Goal: Book appointment/travel/reservation

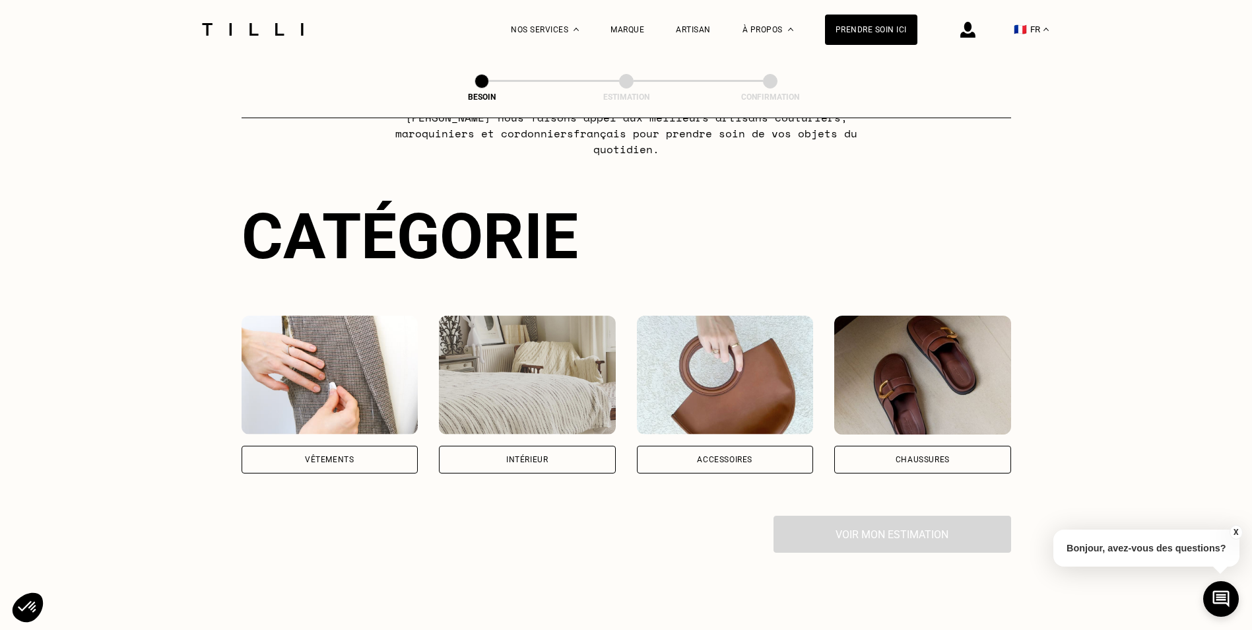
scroll to position [264, 0]
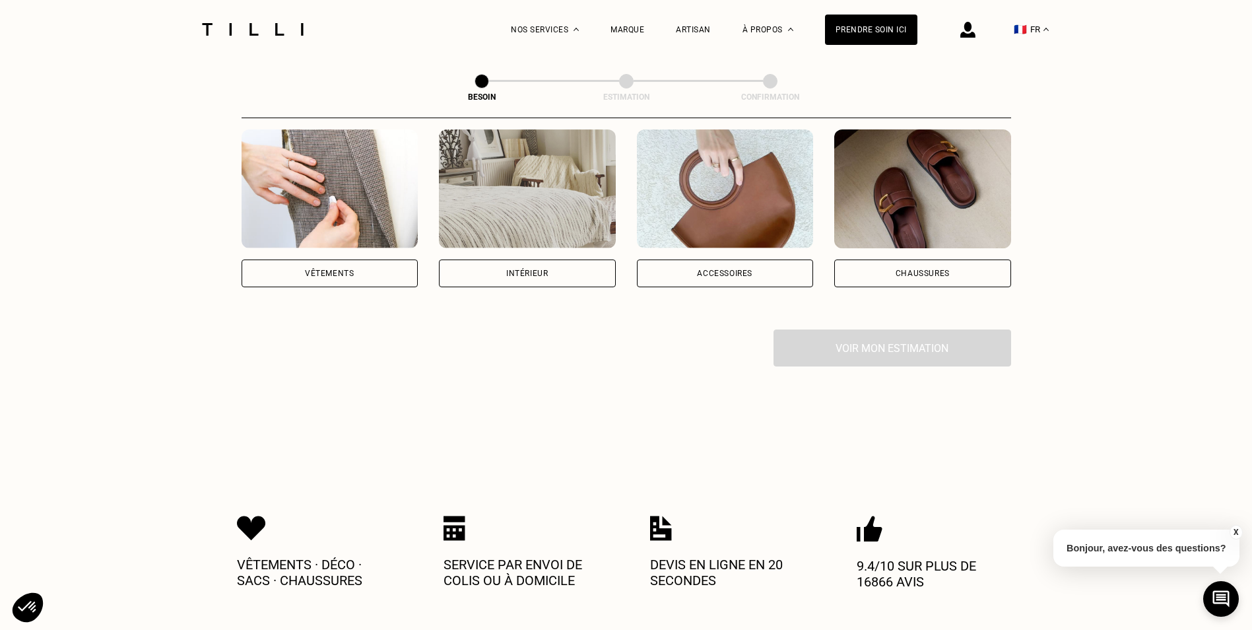
click at [312, 269] on div "Vêtements" at bounding box center [329, 273] width 49 height 8
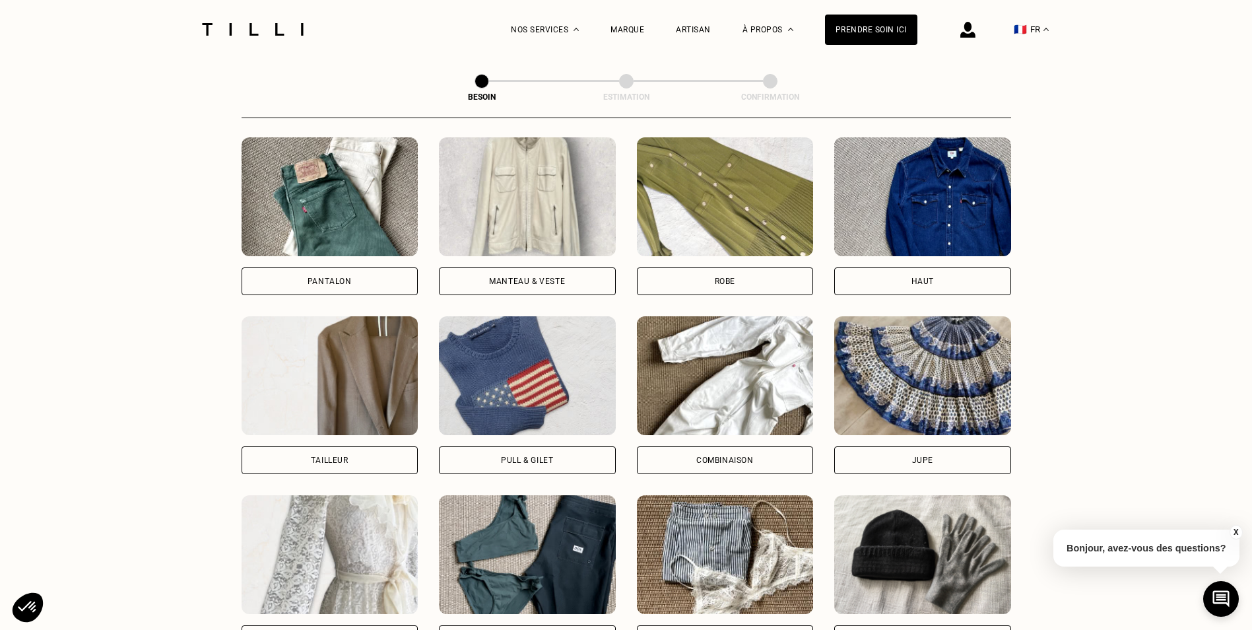
scroll to position [630, 0]
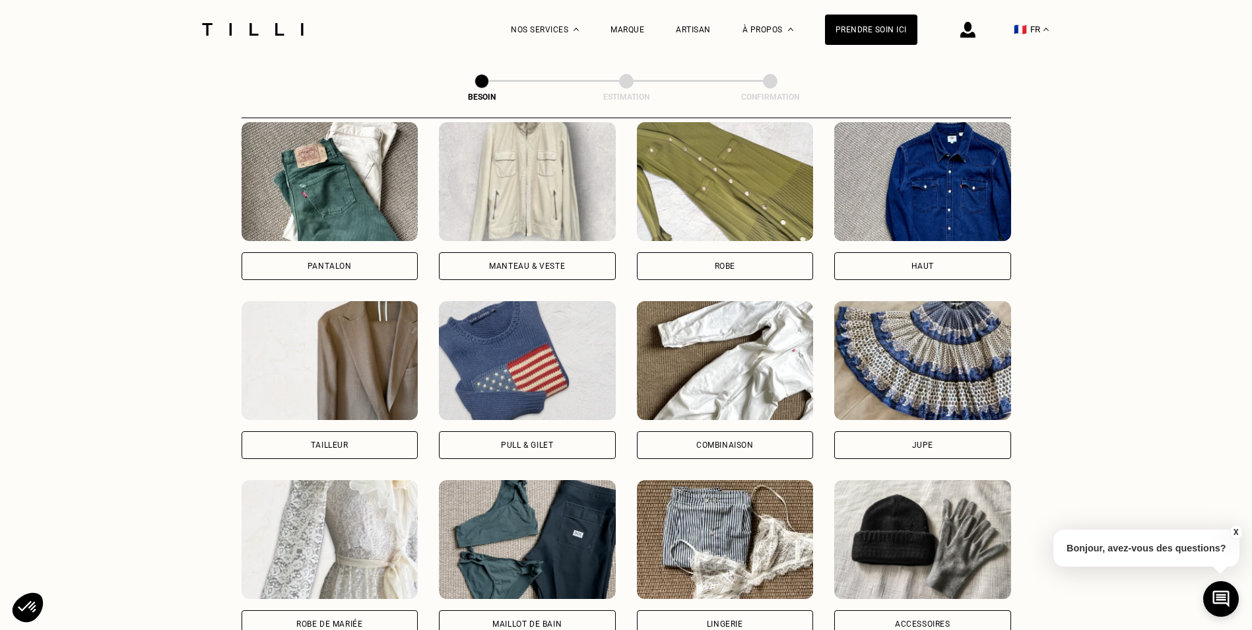
click at [361, 257] on div "Pantalon" at bounding box center [330, 266] width 177 height 28
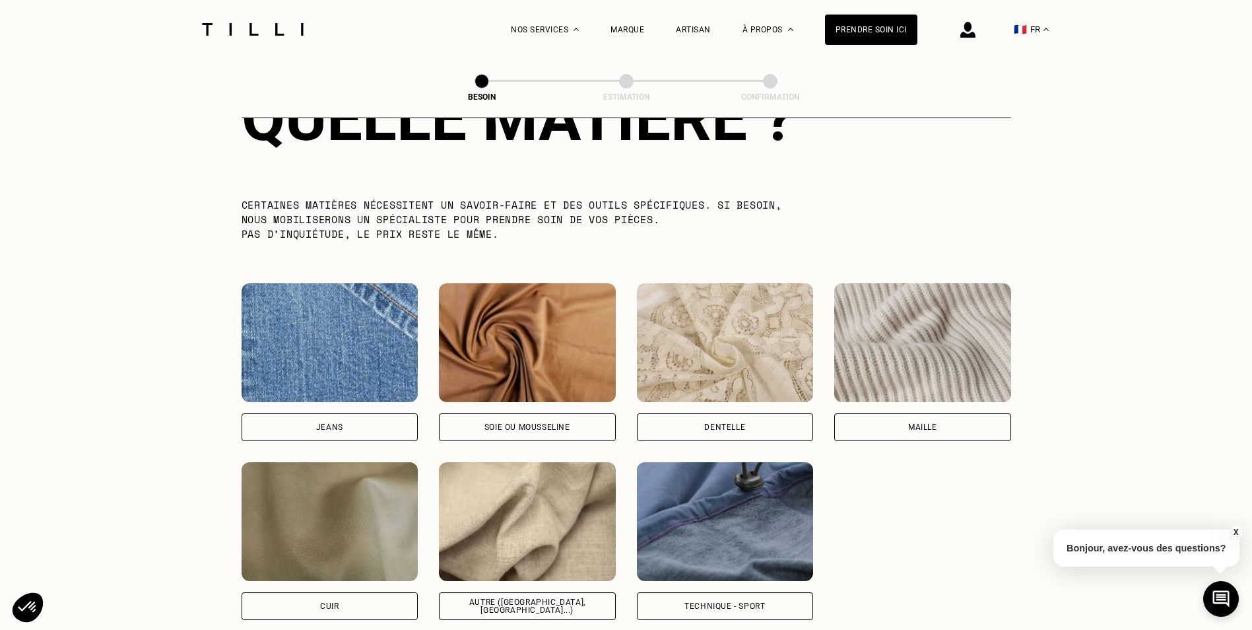
scroll to position [1282, 0]
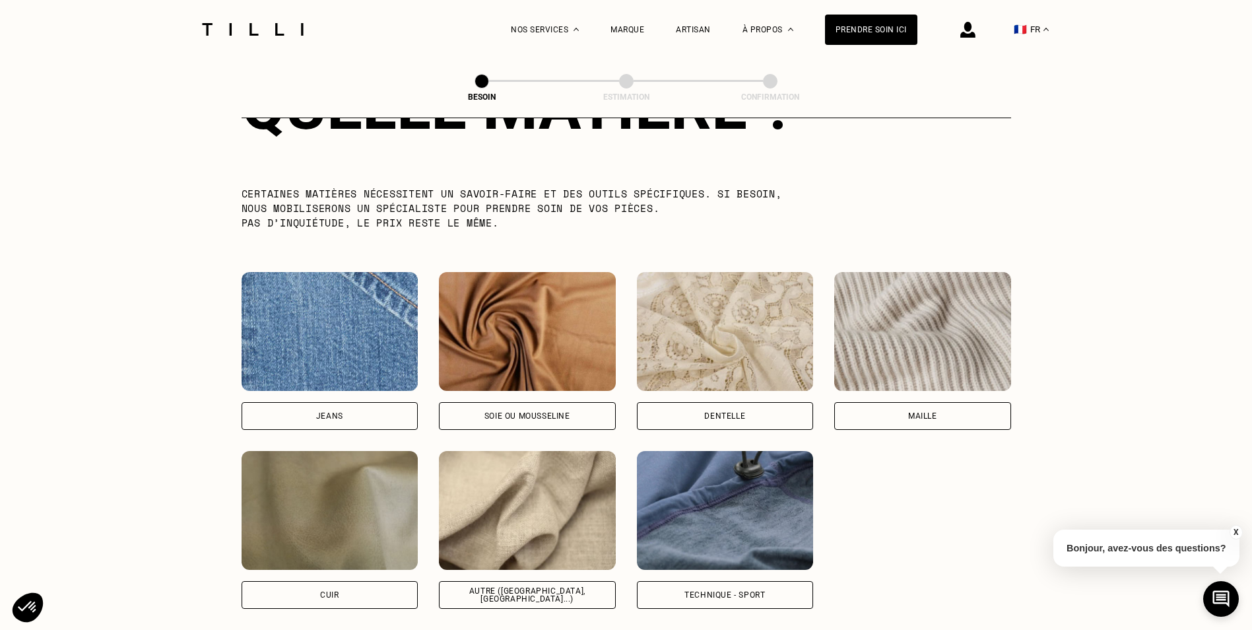
click at [462, 465] on img at bounding box center [527, 510] width 177 height 119
select select "FR"
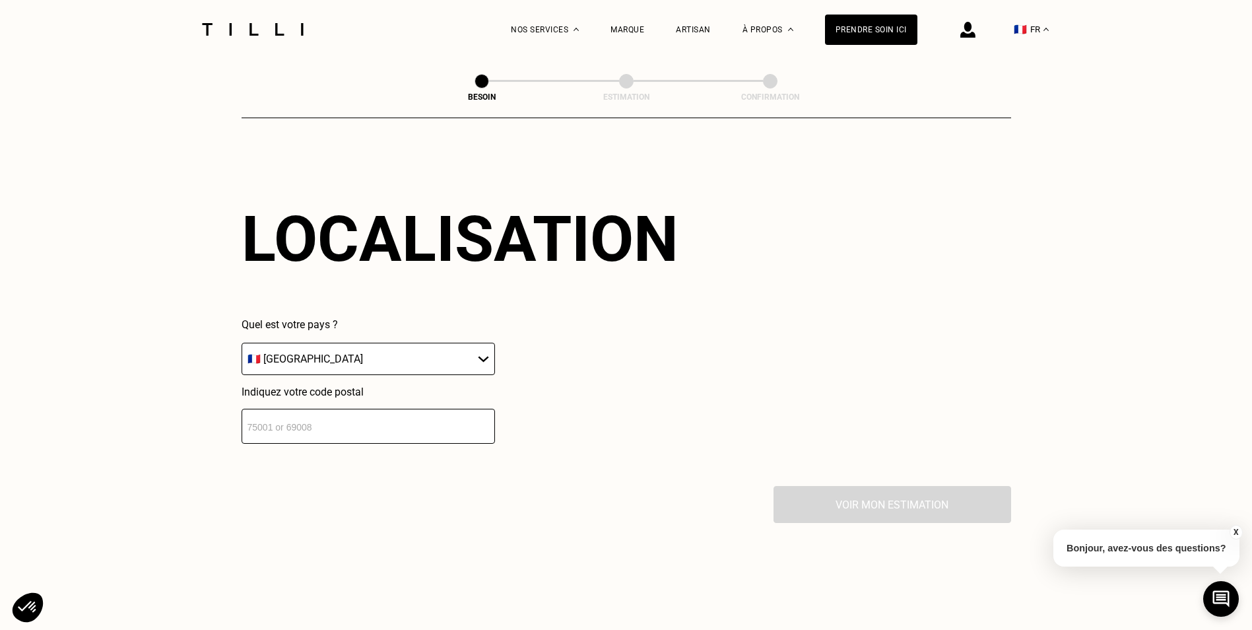
scroll to position [1775, 0]
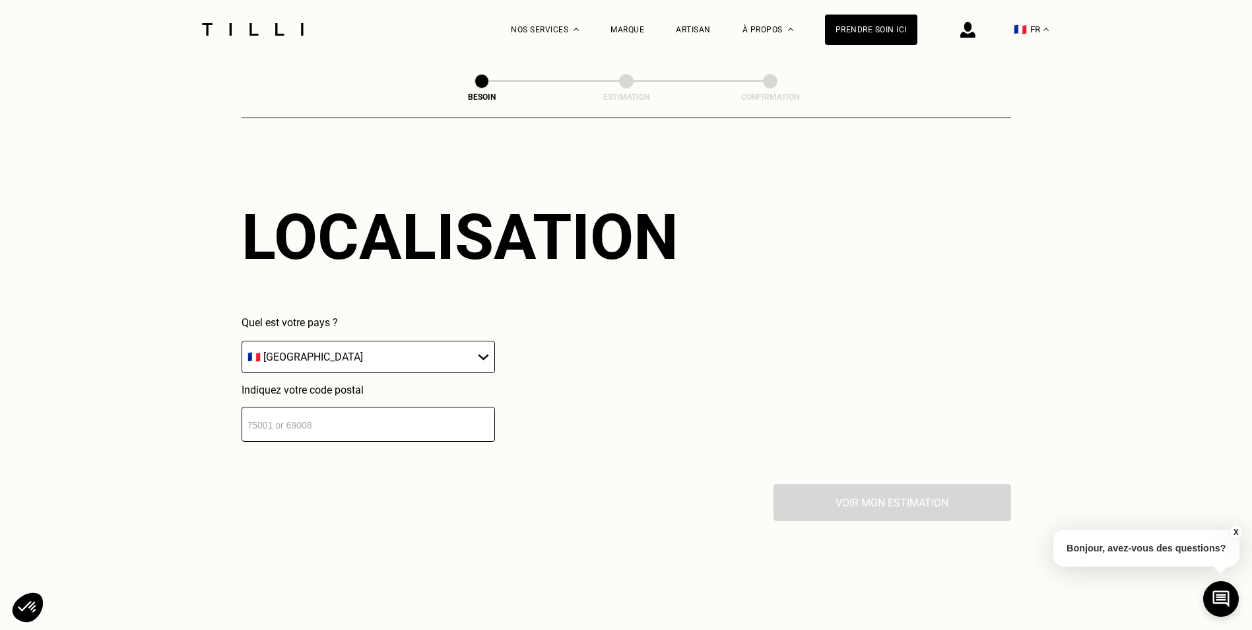
click at [341, 417] on input "number" at bounding box center [369, 424] width 254 height 35
type input "93200"
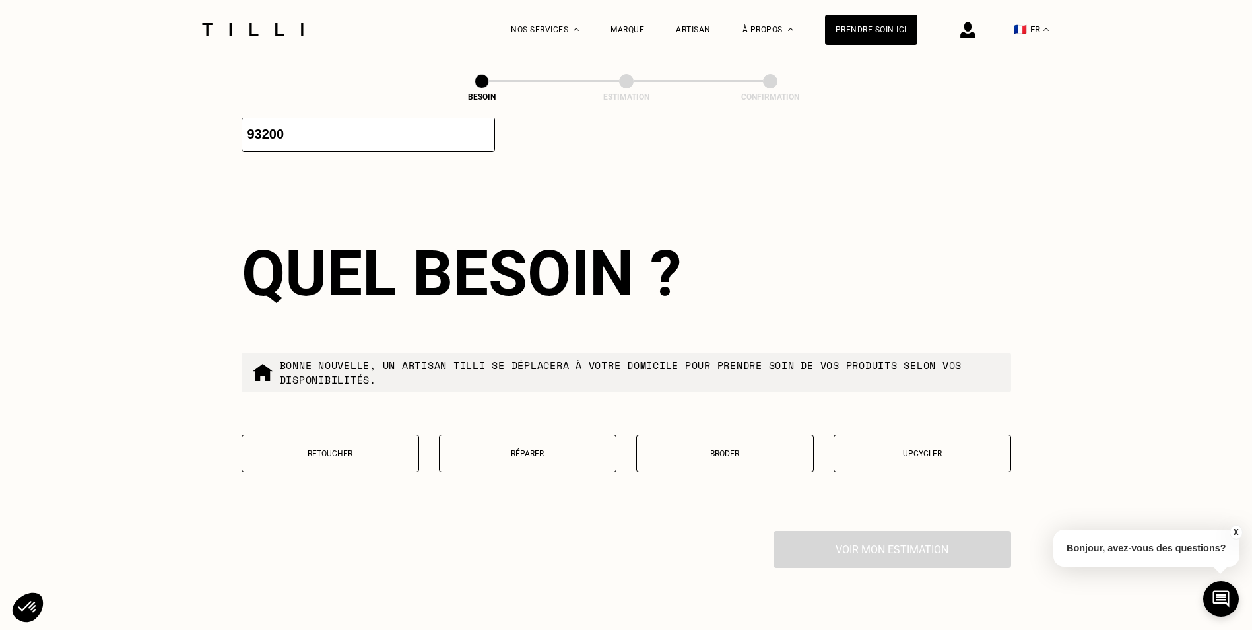
scroll to position [2104, 0]
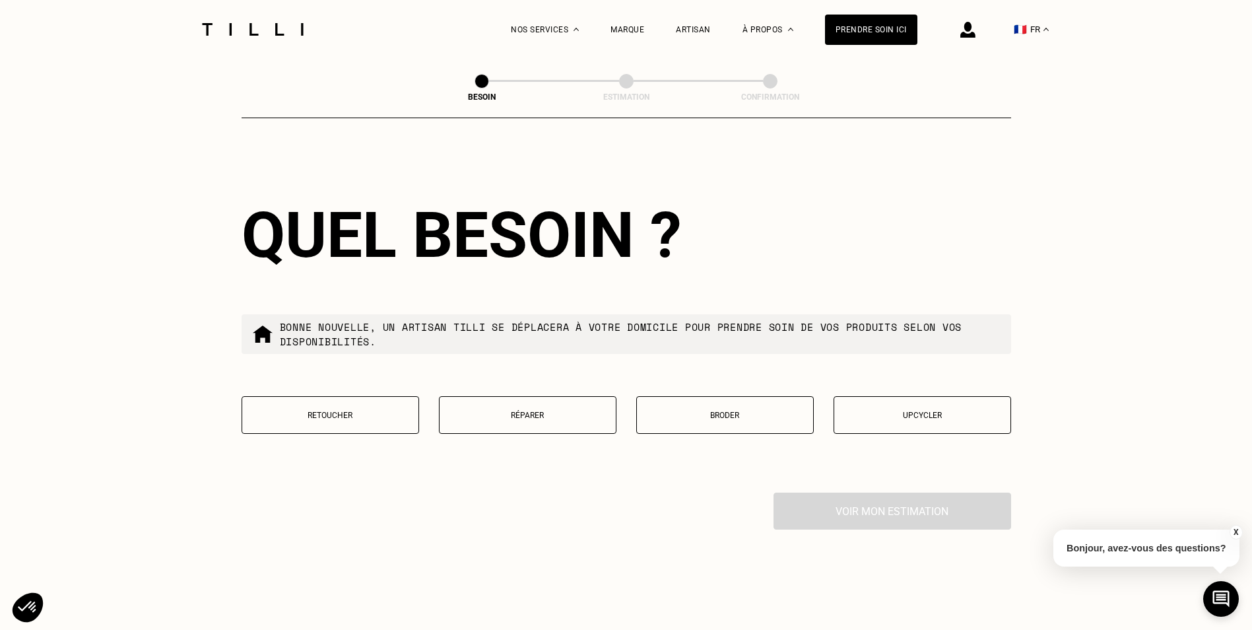
click at [478, 411] on p "Réparer" at bounding box center [527, 415] width 163 height 9
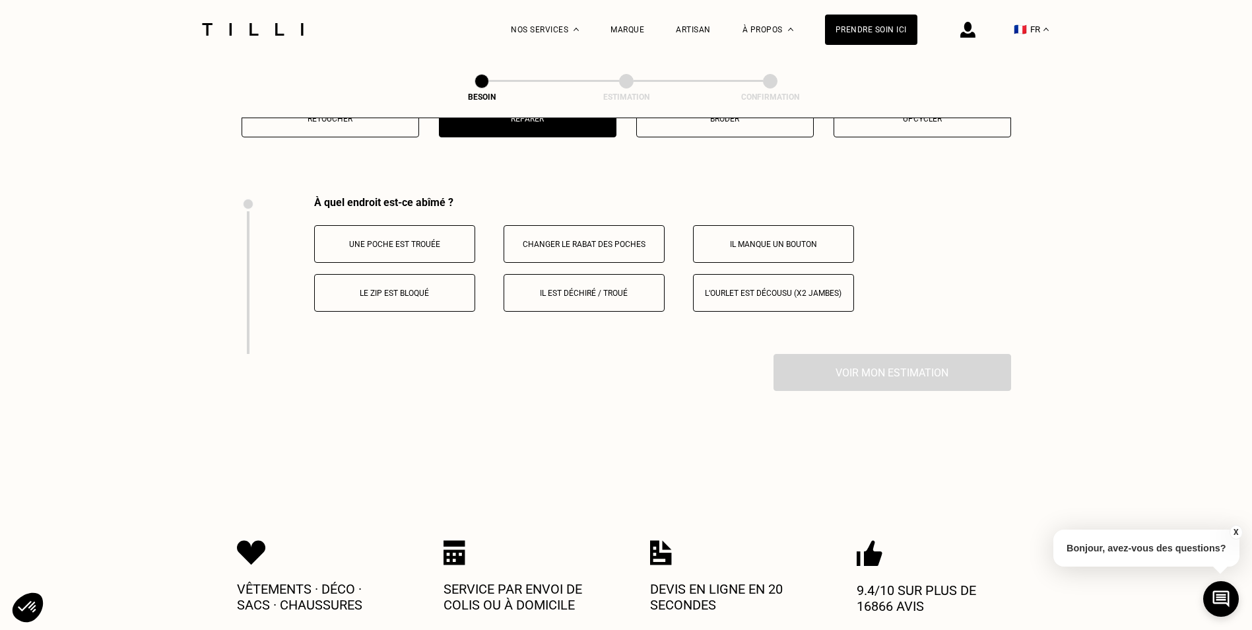
scroll to position [2376, 0]
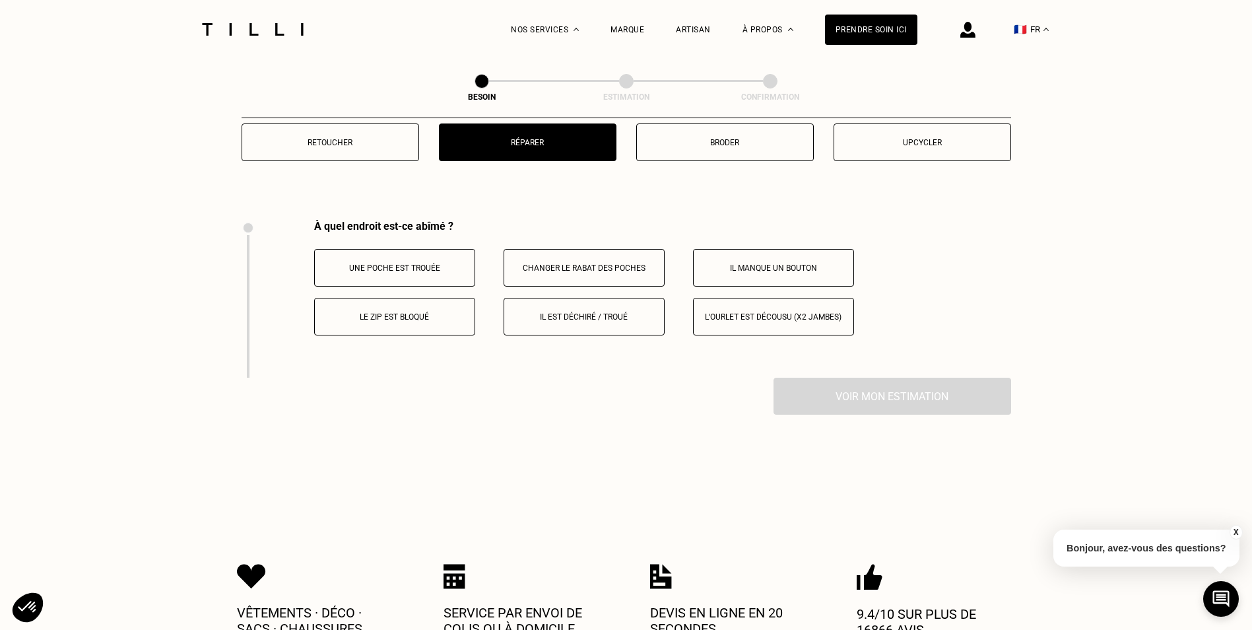
click at [774, 314] on p "L‘ourlet est décousu (x2 jambes)" at bounding box center [774, 316] width 147 height 9
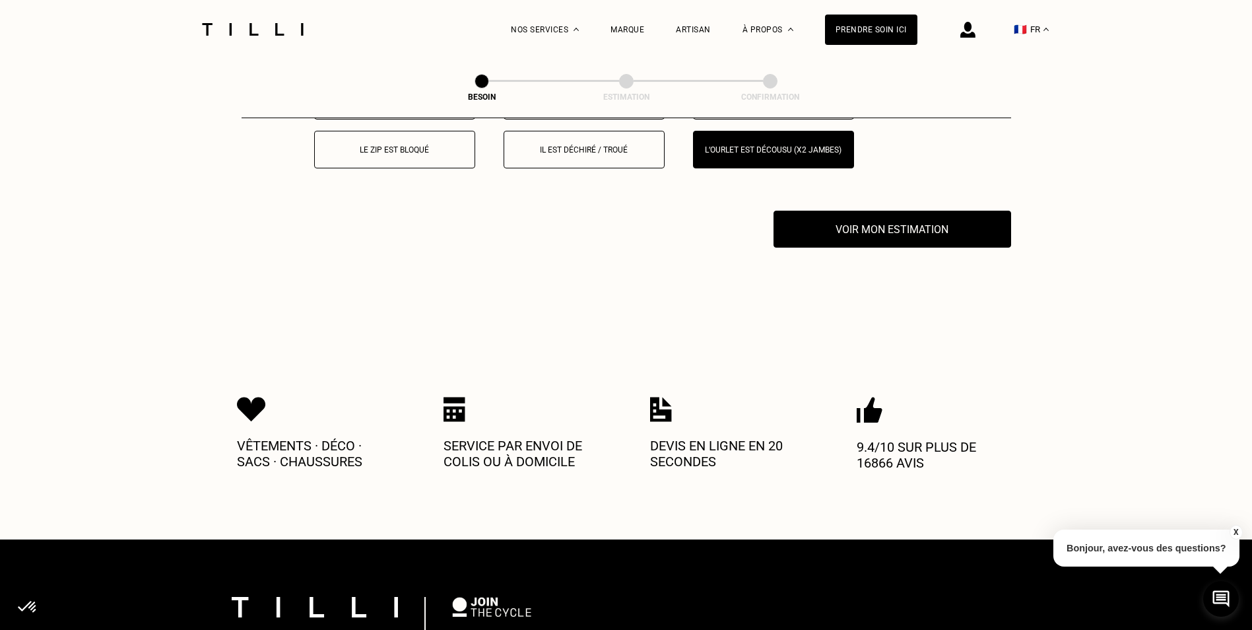
scroll to position [2600, 0]
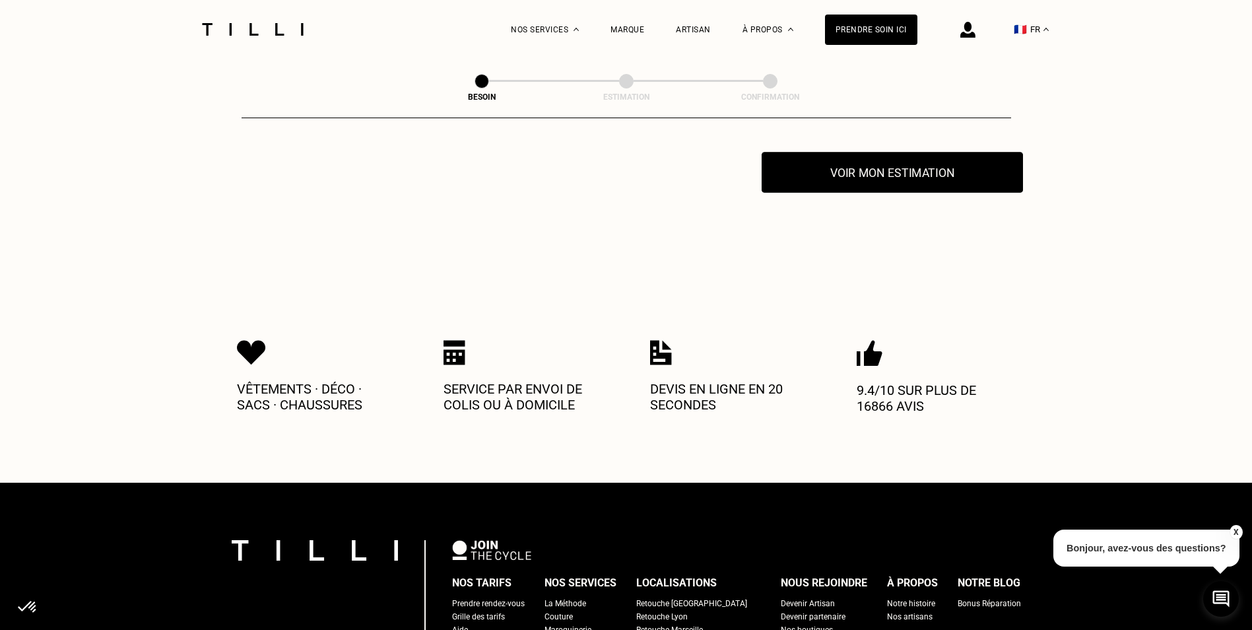
click at [858, 172] on button "Voir mon estimation" at bounding box center [892, 172] width 261 height 41
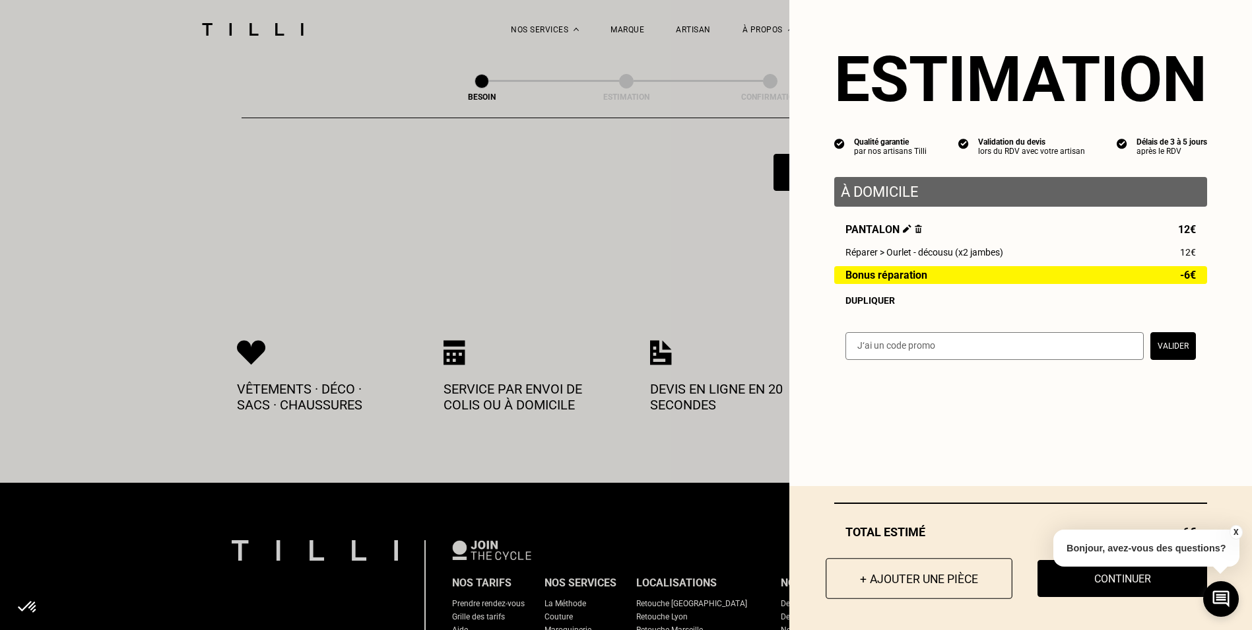
click at [908, 578] on button "+ Ajouter une pièce" at bounding box center [919, 578] width 187 height 41
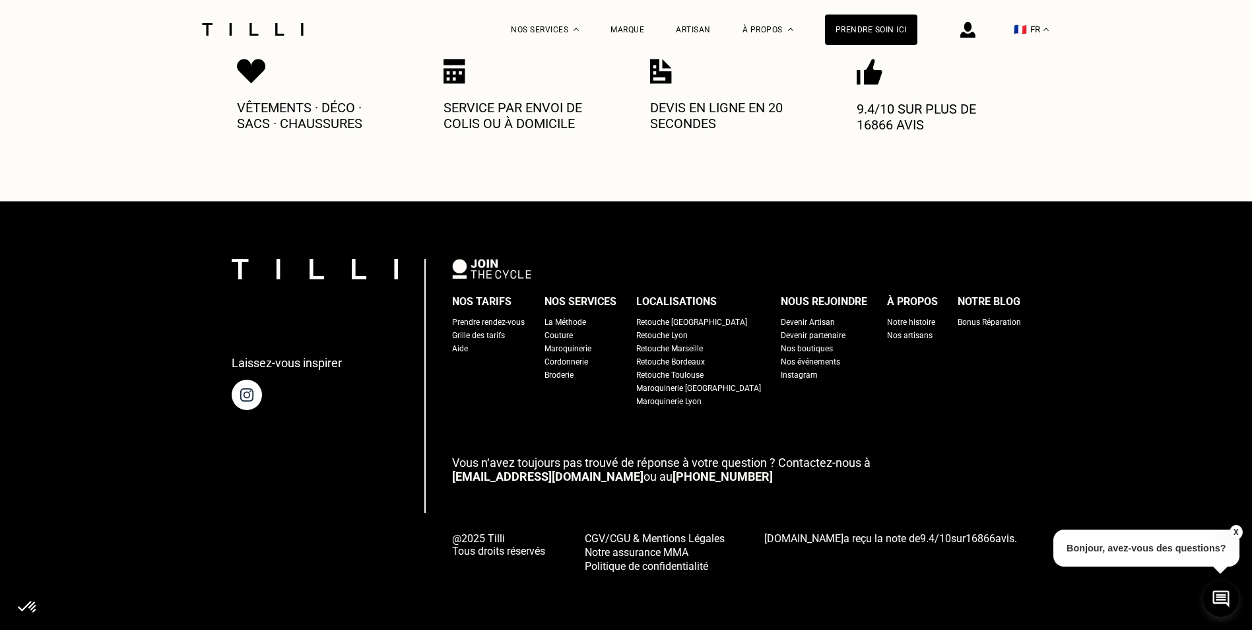
scroll to position [0, 0]
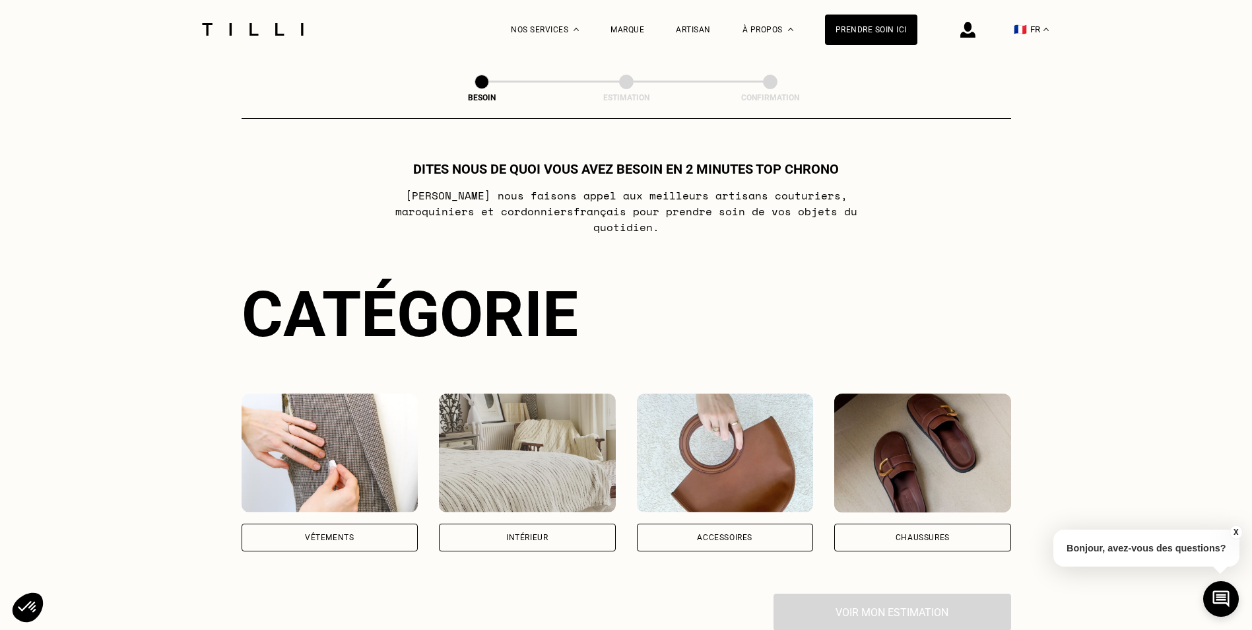
click at [298, 524] on div "Vêtements" at bounding box center [330, 538] width 177 height 28
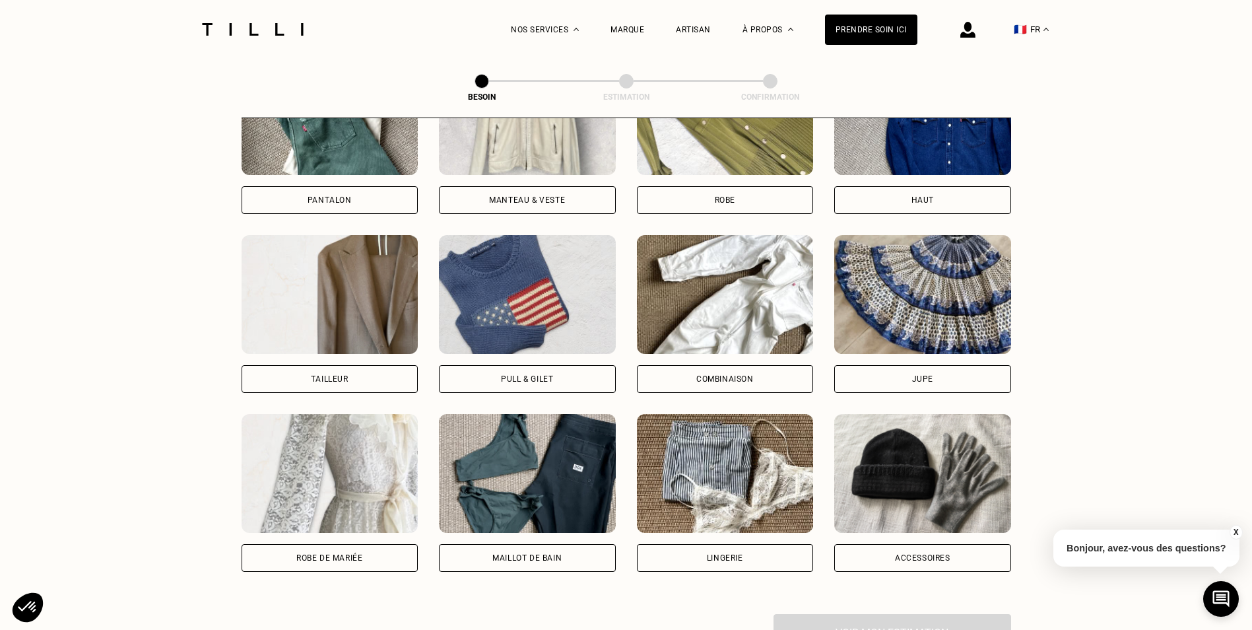
scroll to position [630, 0]
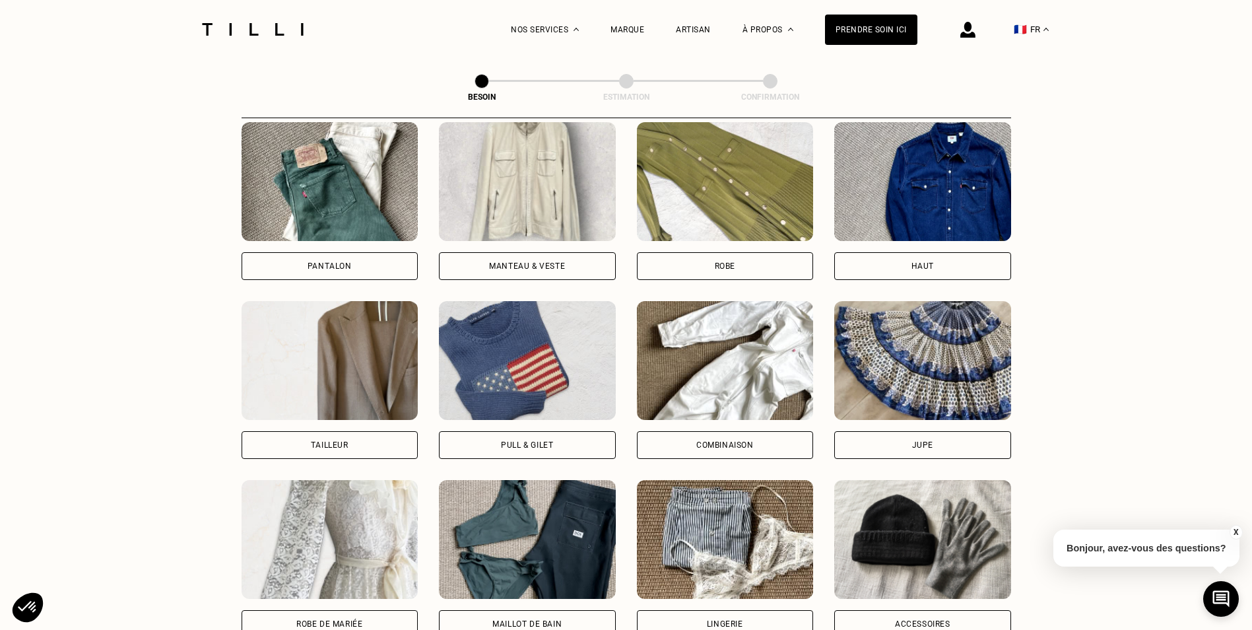
click at [918, 441] on div "Jupe" at bounding box center [922, 445] width 21 height 8
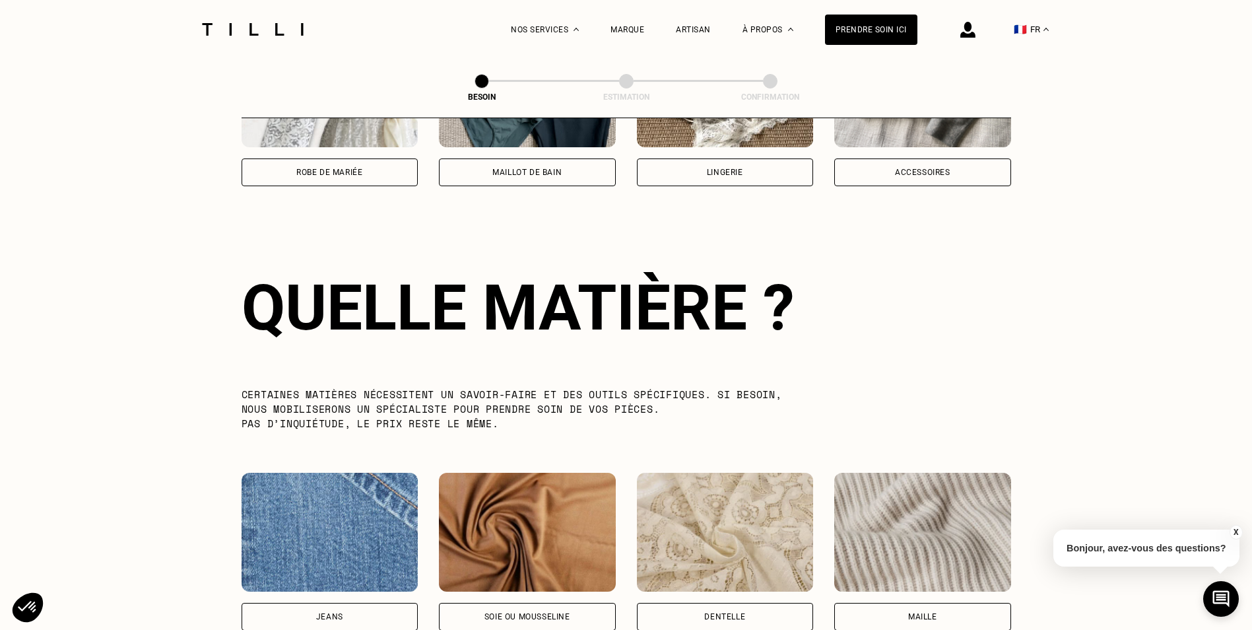
scroll to position [1150, 0]
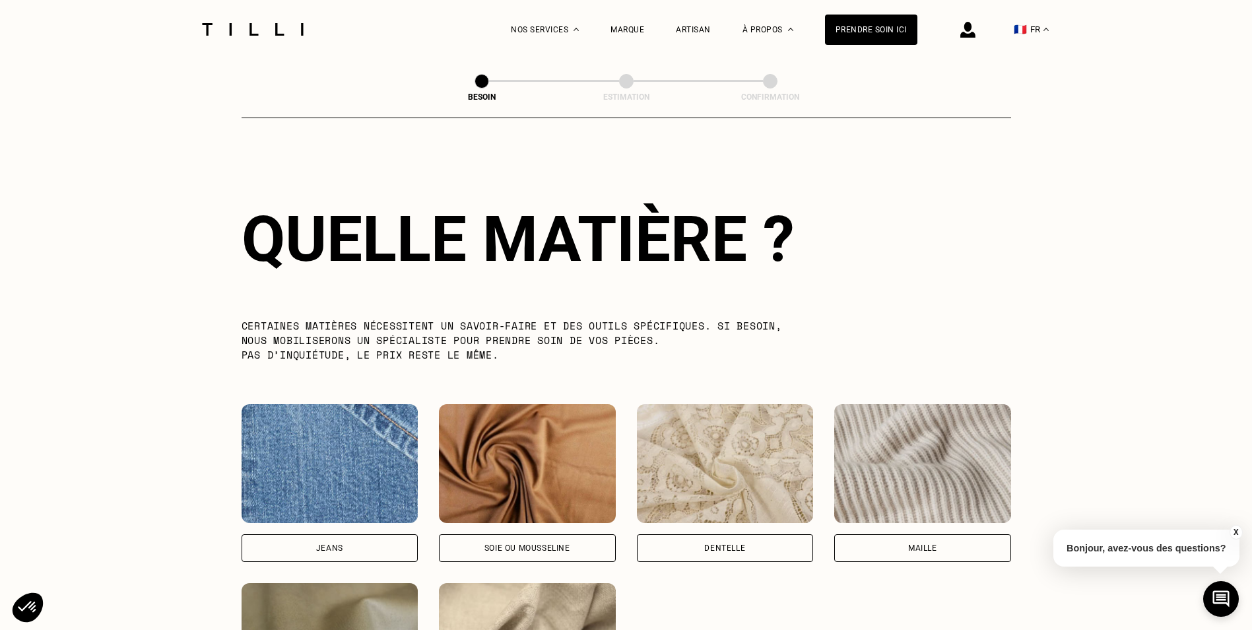
click at [337, 544] on div "Jeans" at bounding box center [329, 548] width 27 height 8
select select "FR"
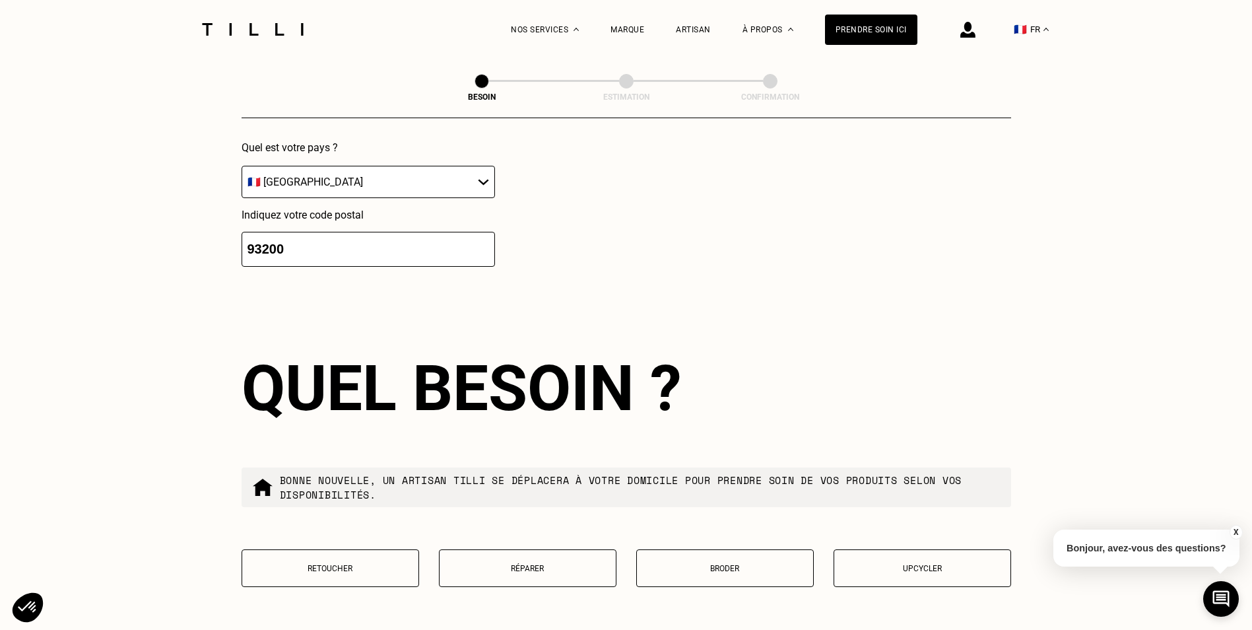
scroll to position [2039, 0]
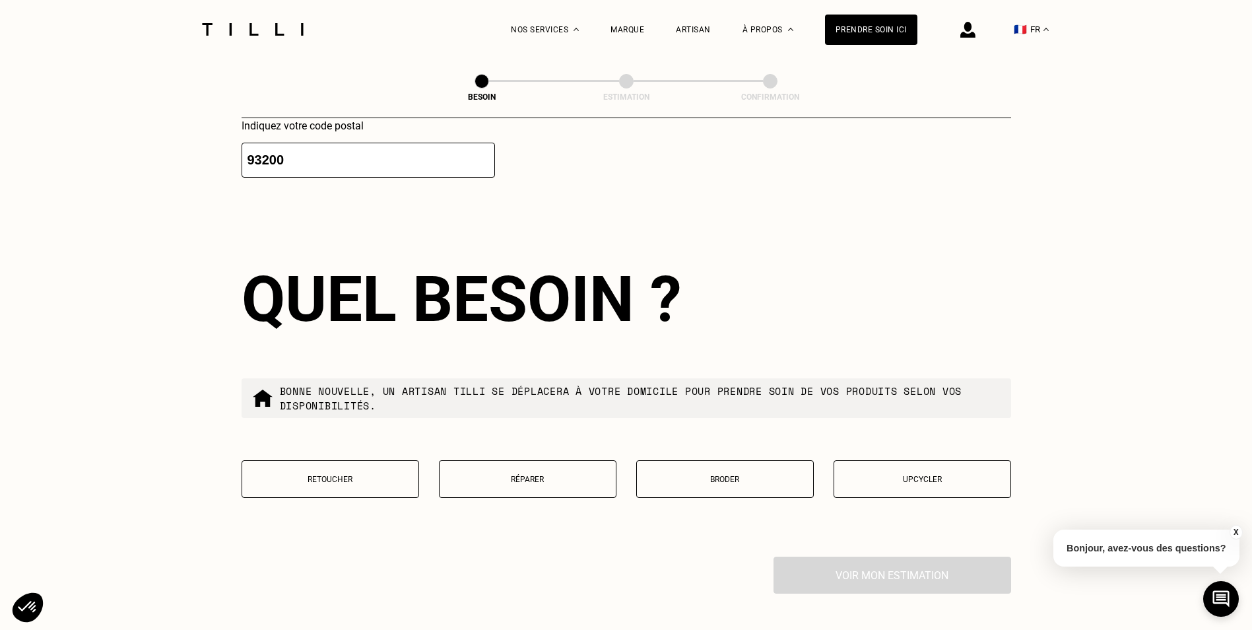
click at [340, 466] on button "Retoucher" at bounding box center [331, 479] width 178 height 38
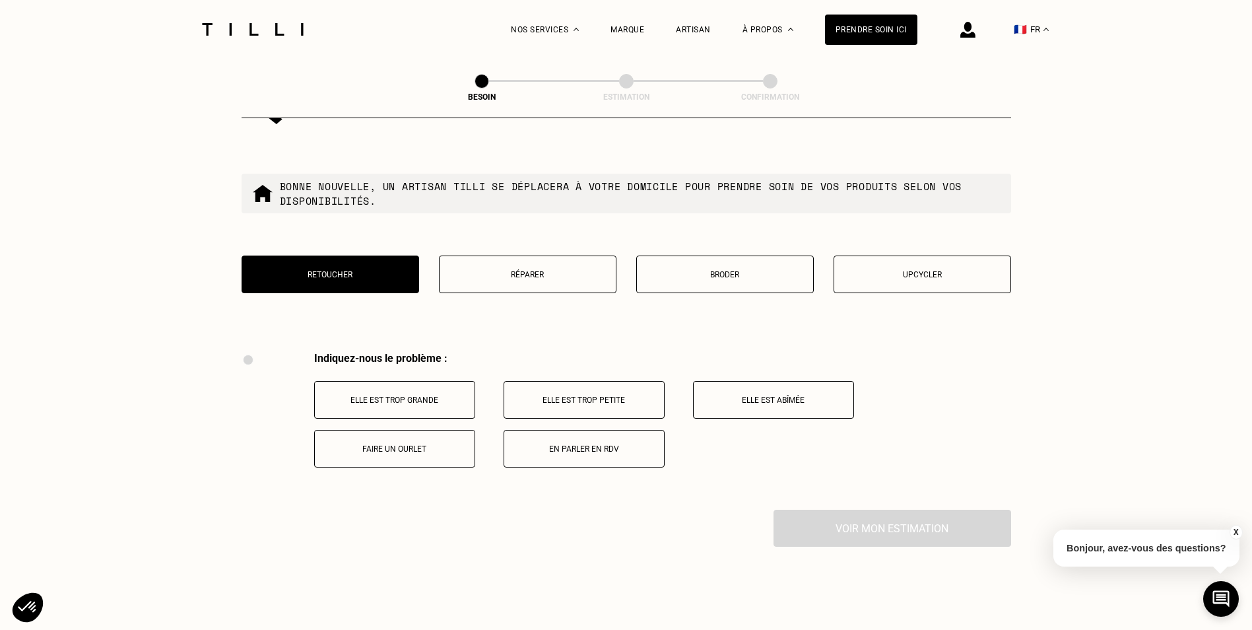
click at [533, 270] on p "Réparer" at bounding box center [527, 274] width 163 height 9
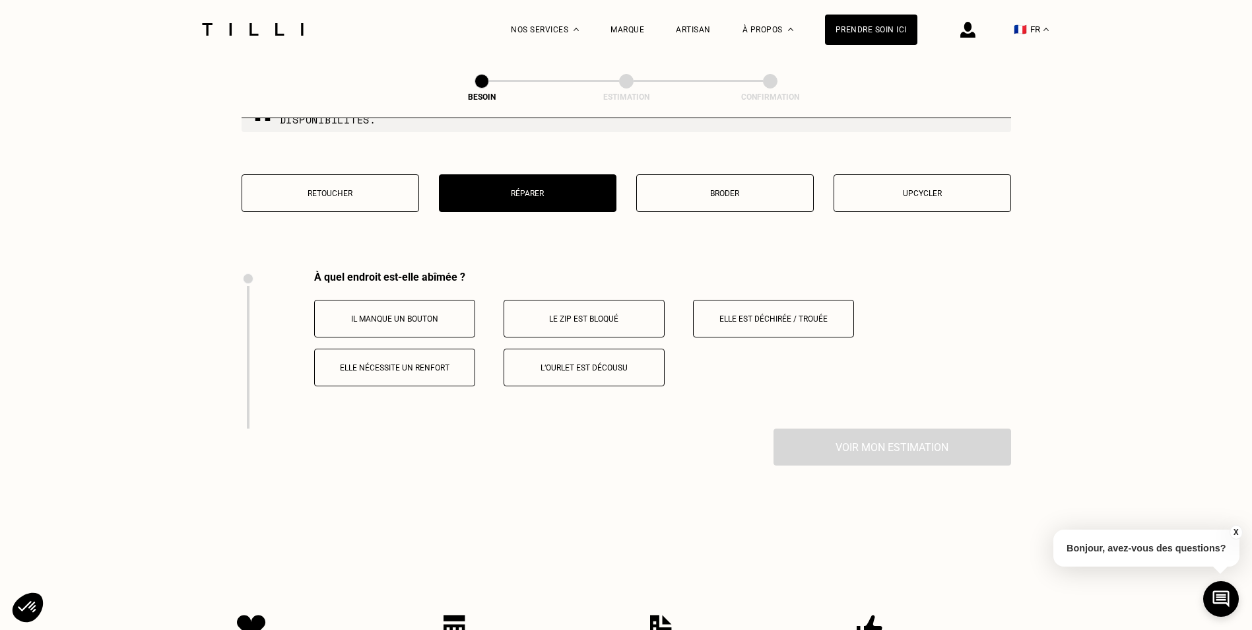
scroll to position [2310, 0]
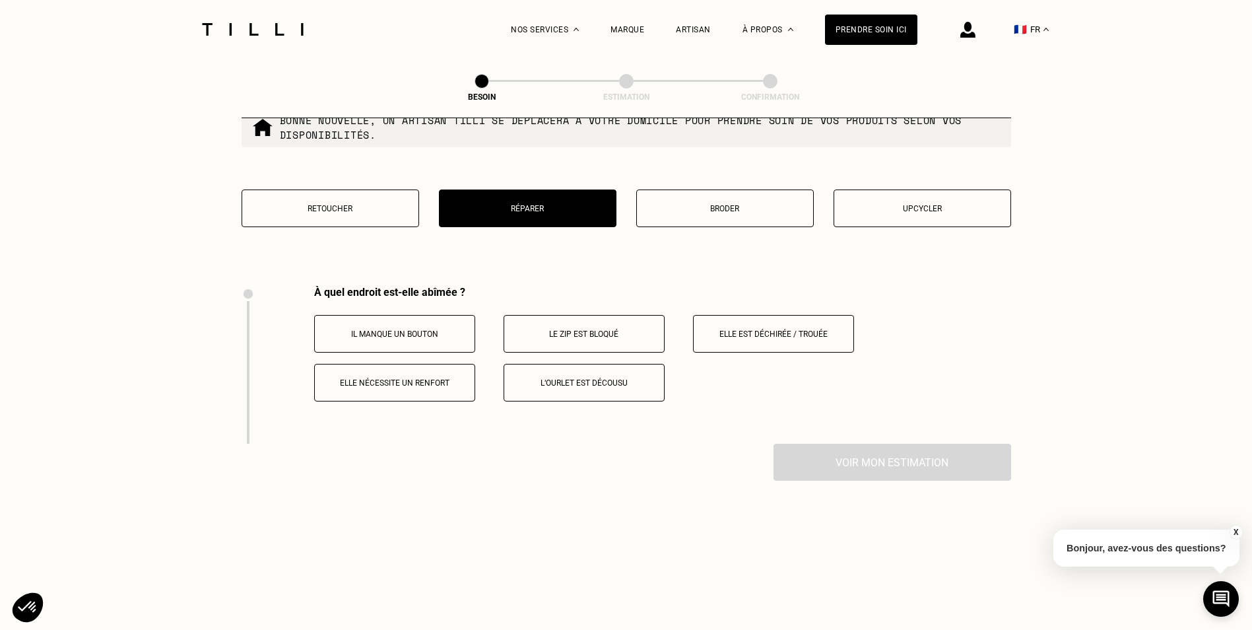
click at [559, 329] on p "Le zip est bloqué" at bounding box center [584, 333] width 147 height 9
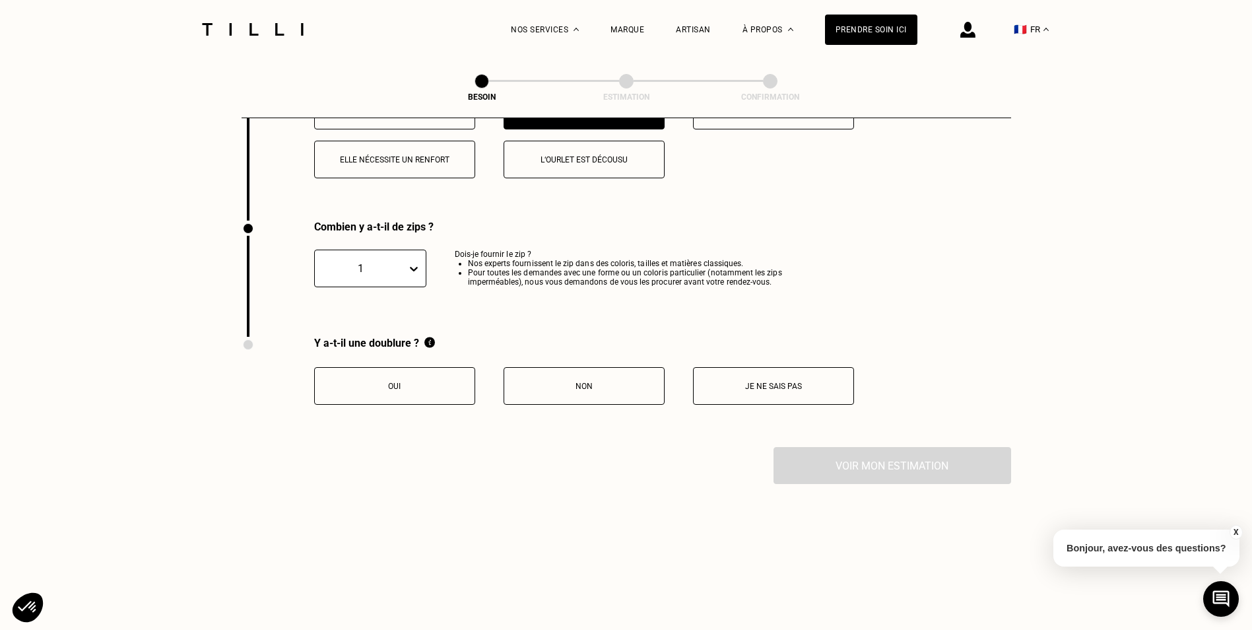
scroll to position [2600, 0]
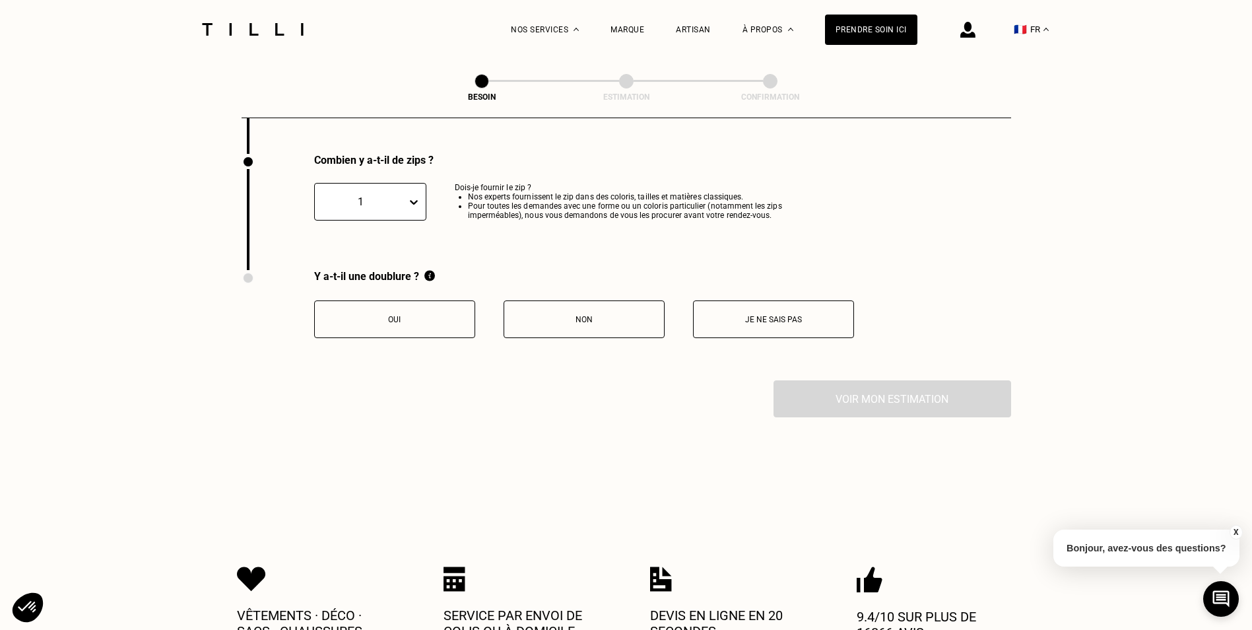
click at [729, 315] on p "Je ne sais pas" at bounding box center [774, 319] width 147 height 9
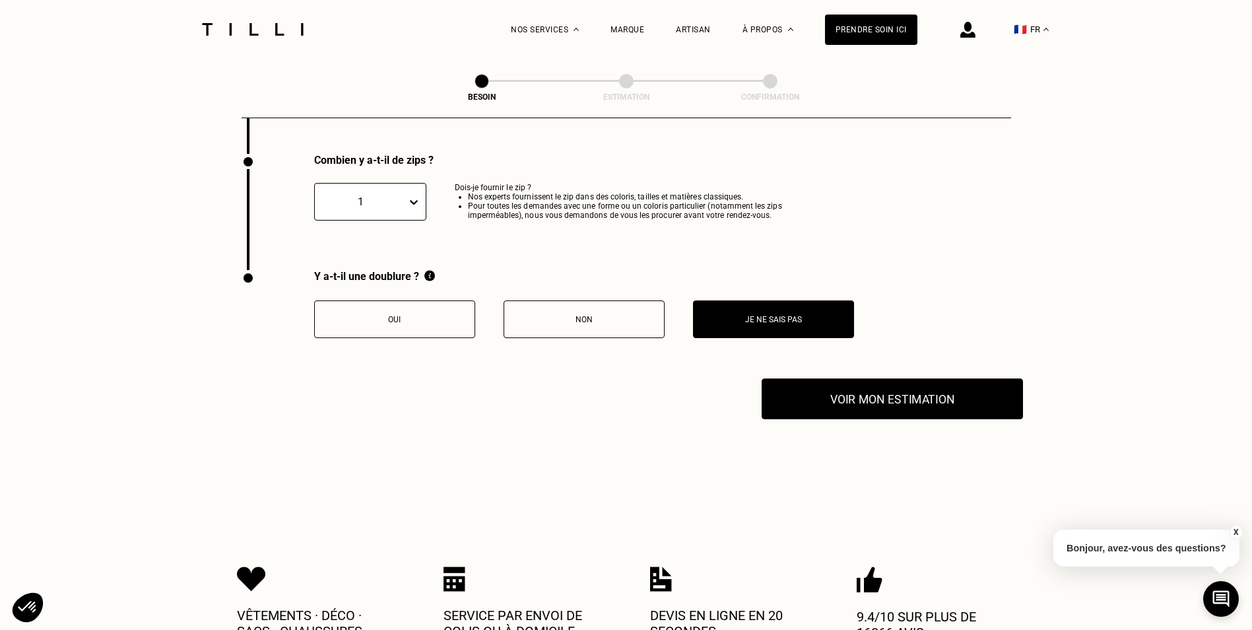
click at [778, 391] on button "Voir mon estimation" at bounding box center [892, 398] width 261 height 41
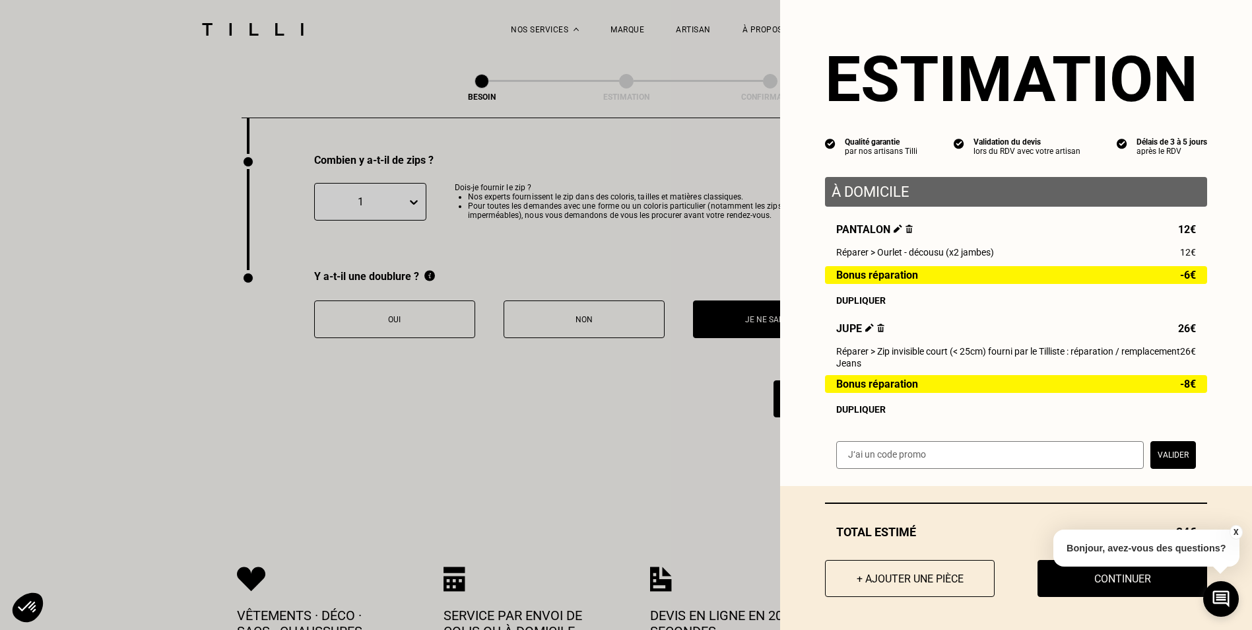
scroll to position [7, 0]
click at [934, 579] on button "+ Ajouter une pièce" at bounding box center [910, 578] width 187 height 41
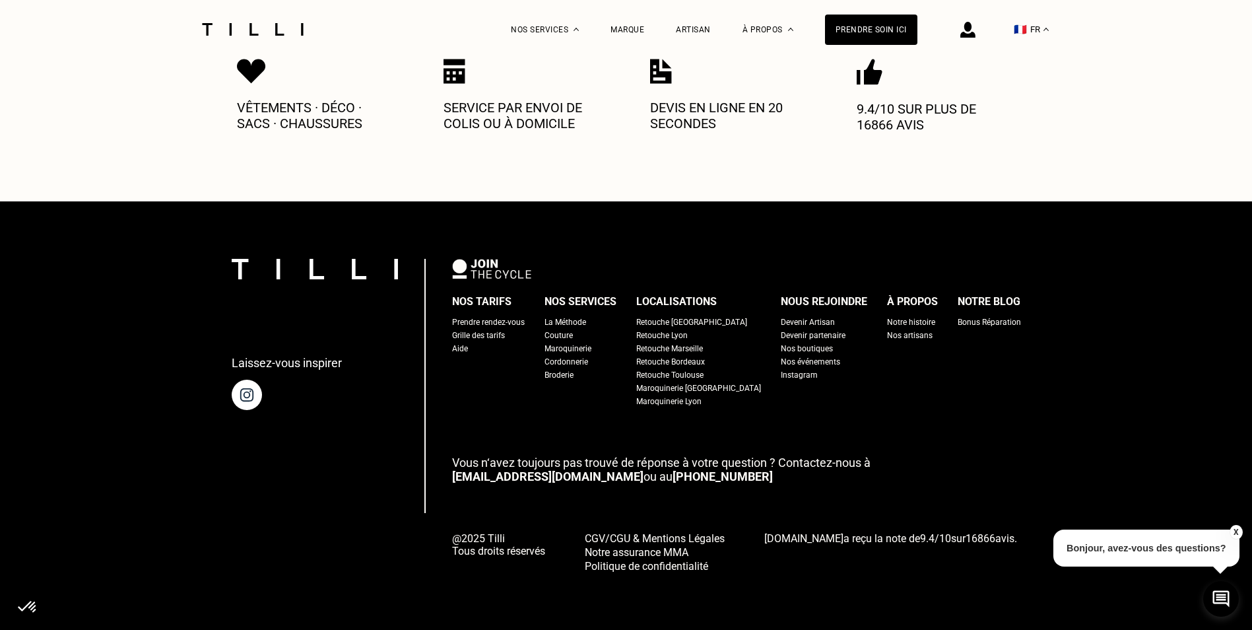
scroll to position [0, 0]
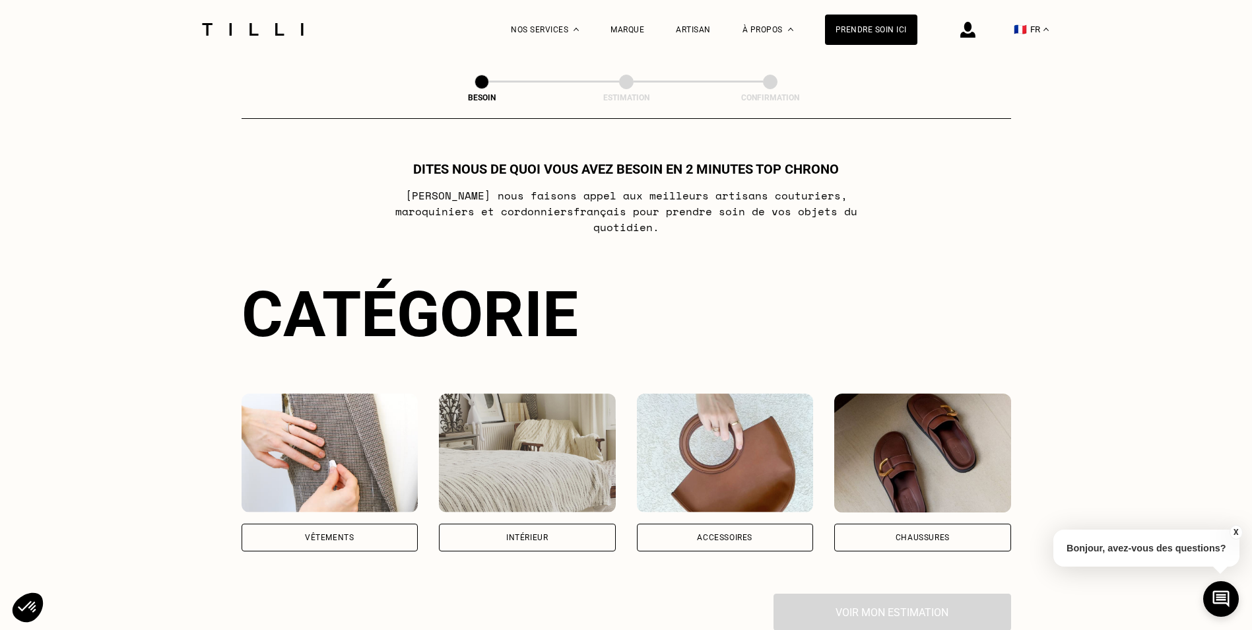
click at [329, 533] on div "Vêtements" at bounding box center [329, 537] width 49 height 8
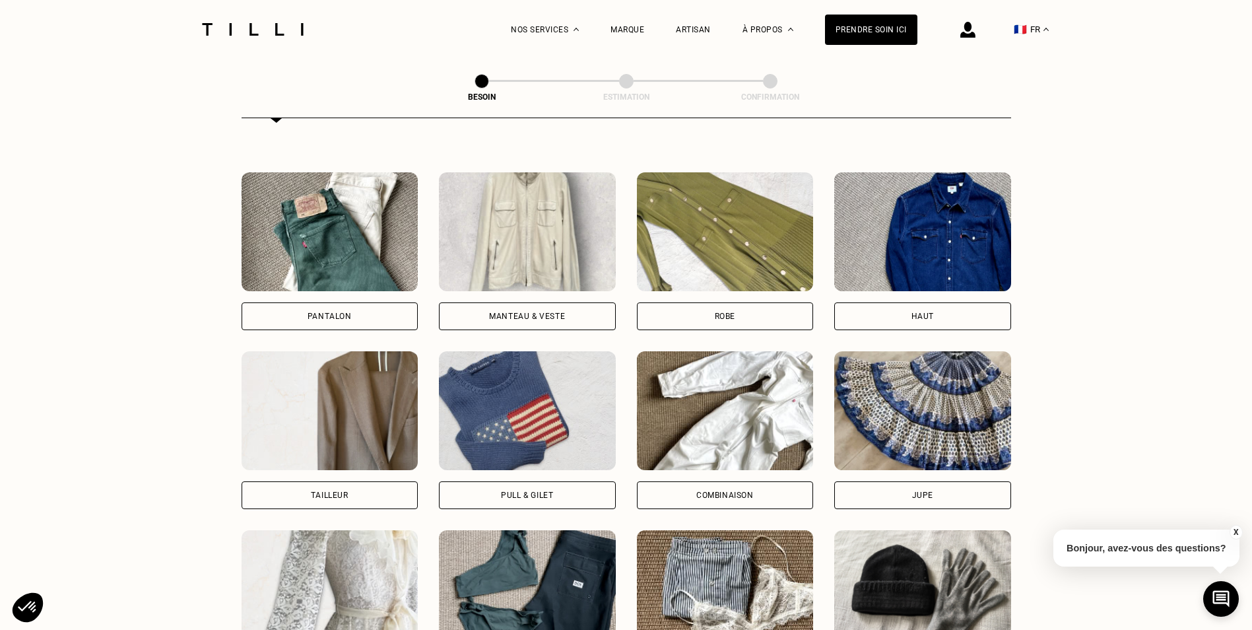
scroll to position [630, 0]
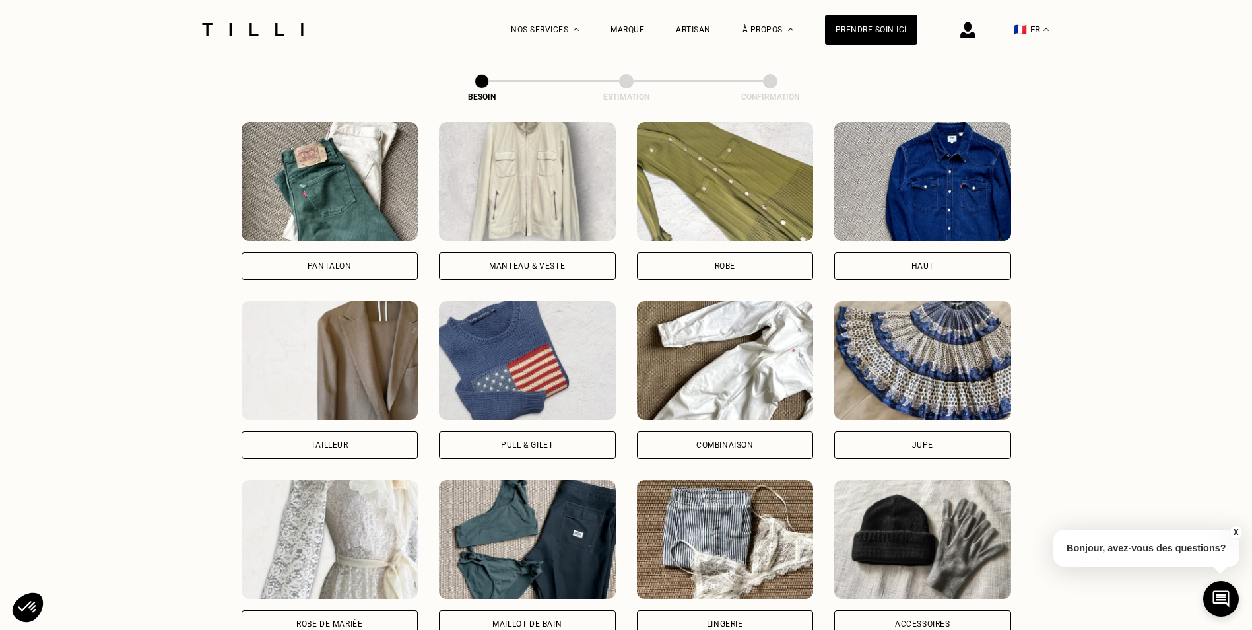
click at [955, 436] on div "Jupe" at bounding box center [923, 445] width 177 height 28
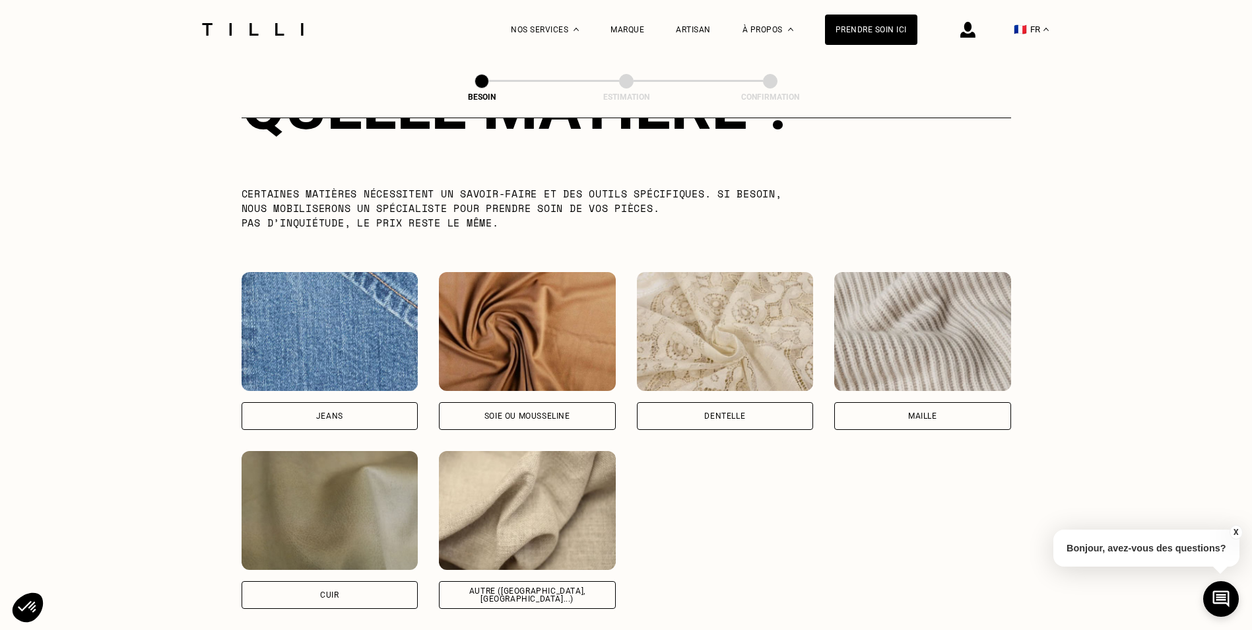
scroll to position [1348, 0]
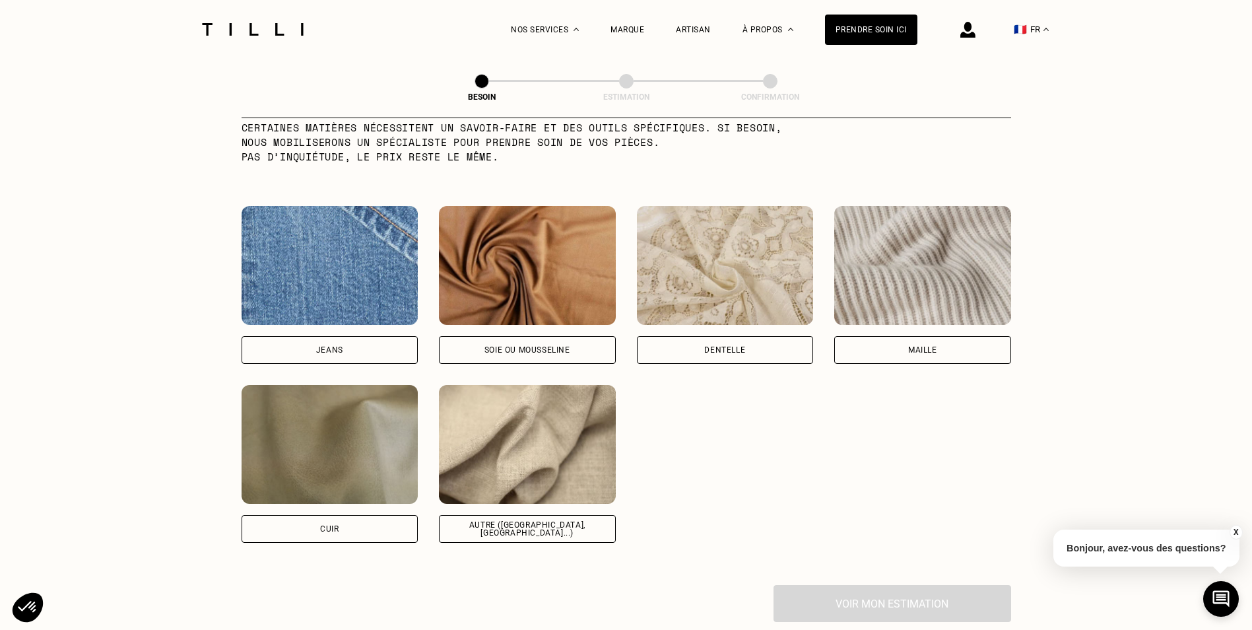
click at [474, 518] on div "Autre ([GEOGRAPHIC_DATA], [GEOGRAPHIC_DATA]...)" at bounding box center [527, 529] width 177 height 28
select select "FR"
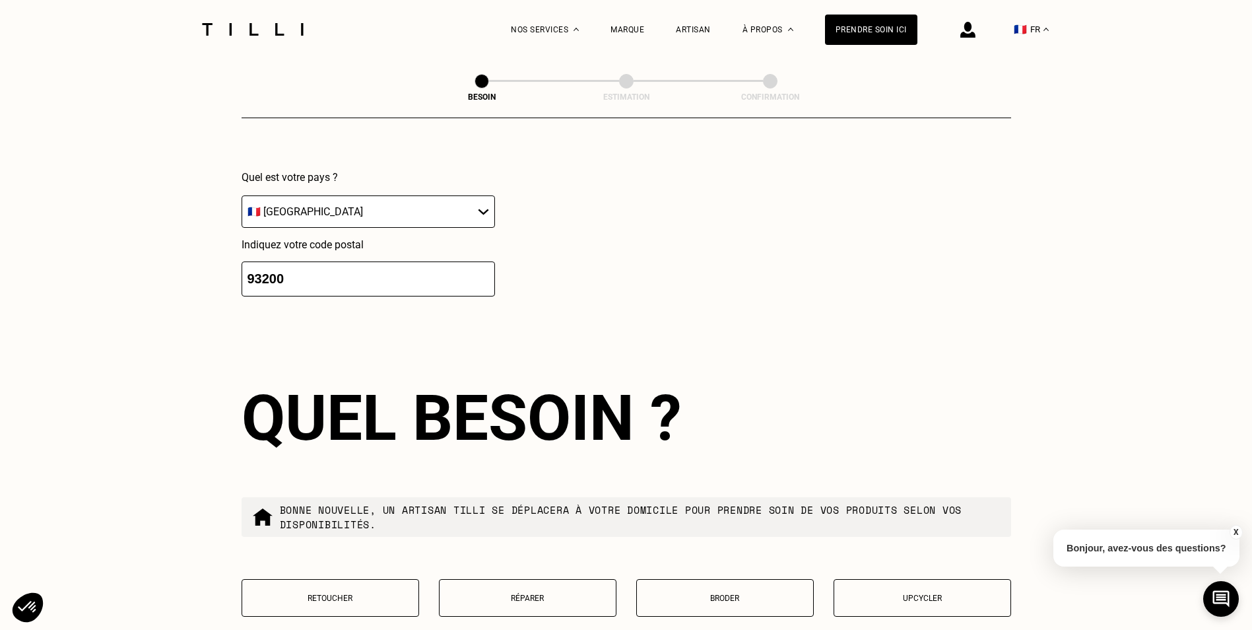
scroll to position [2105, 0]
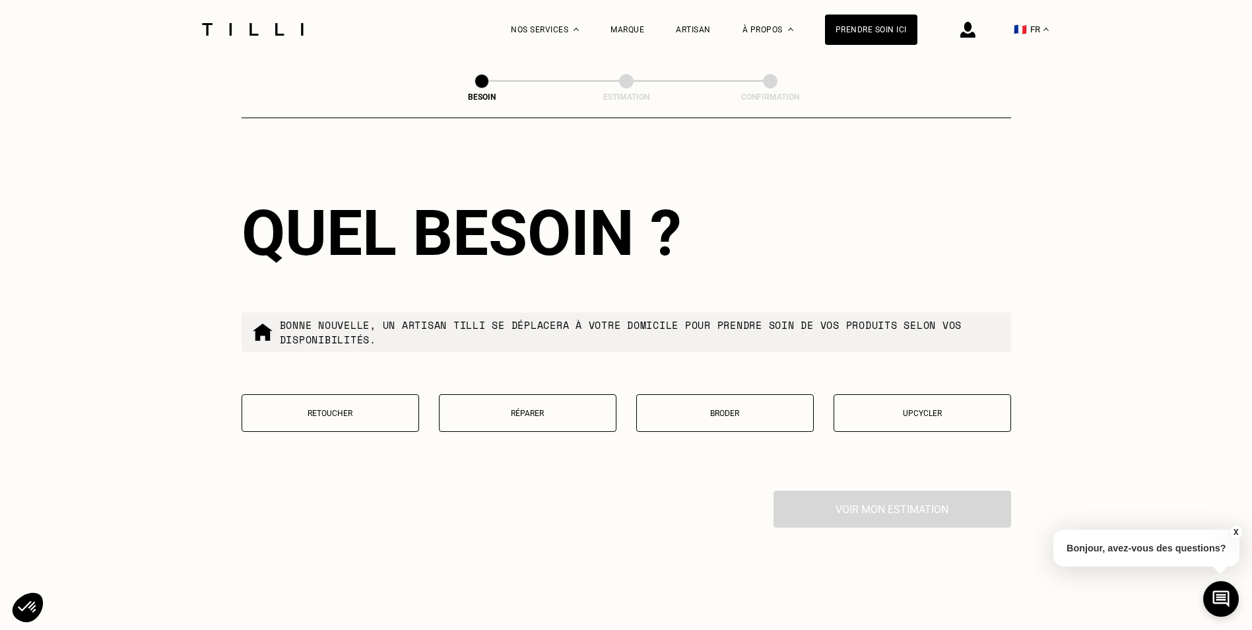
click at [383, 414] on button "Retoucher" at bounding box center [331, 413] width 178 height 38
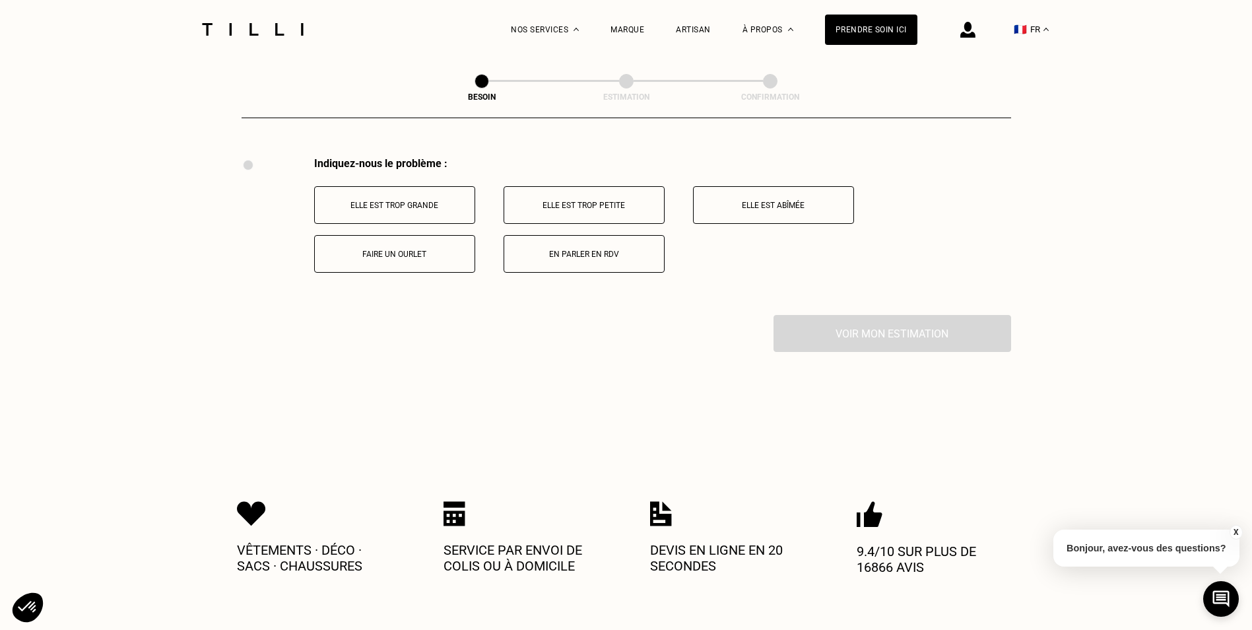
scroll to position [2442, 0]
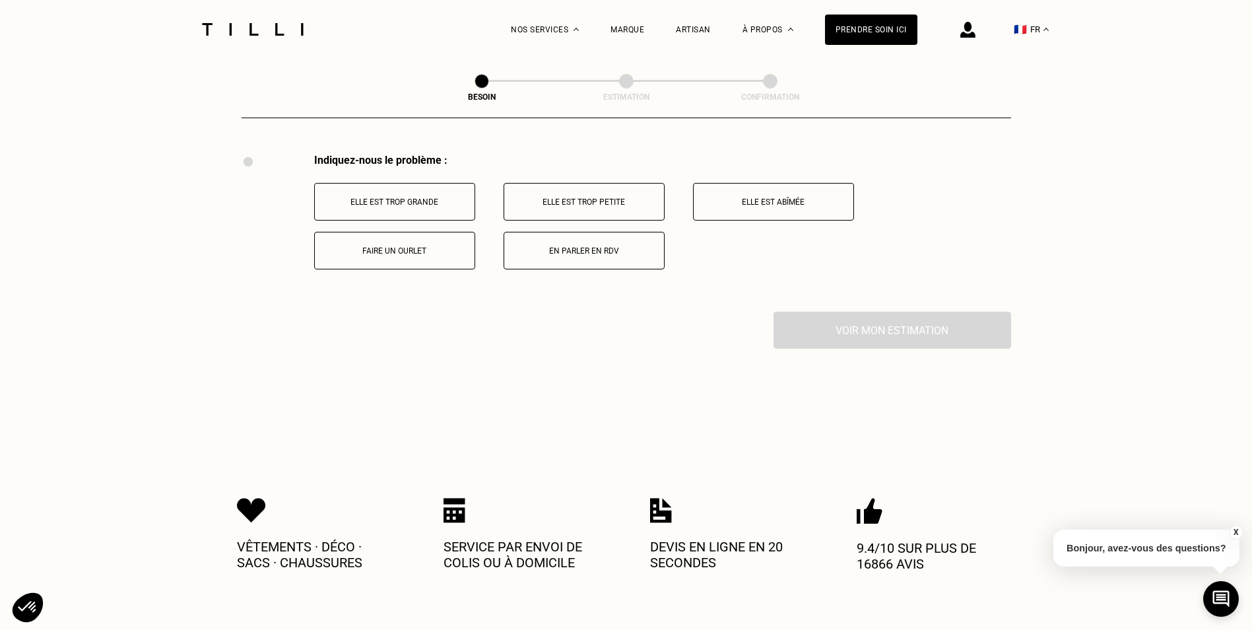
click at [437, 198] on p "Elle est trop grande" at bounding box center [395, 201] width 147 height 9
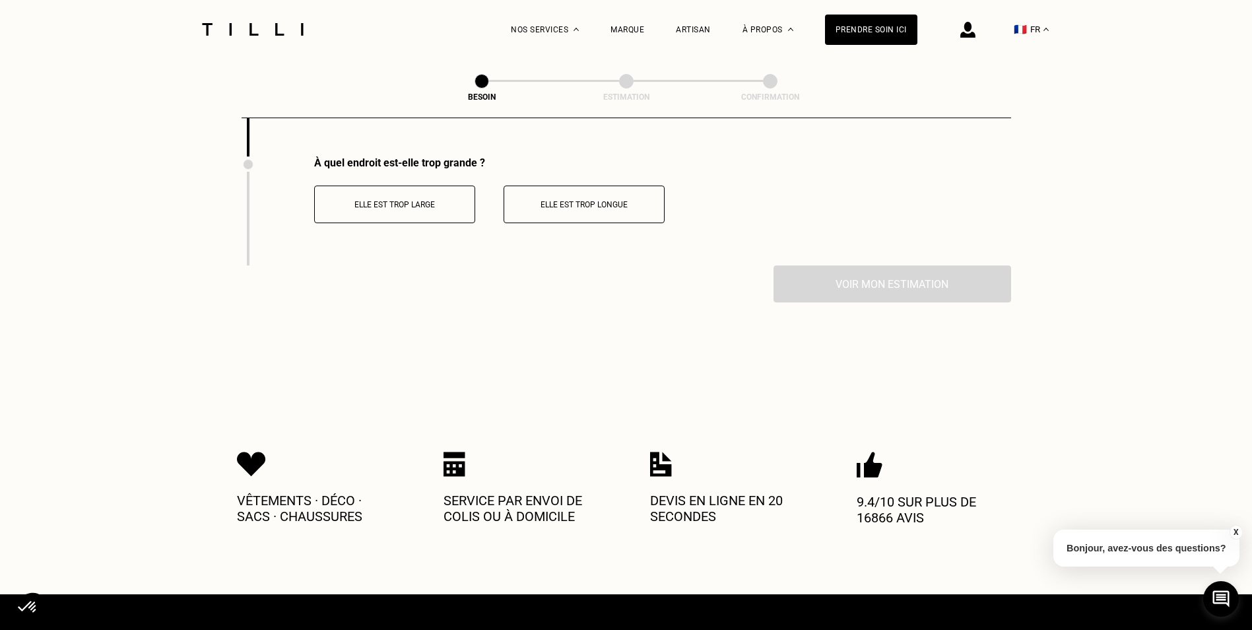
scroll to position [2600, 0]
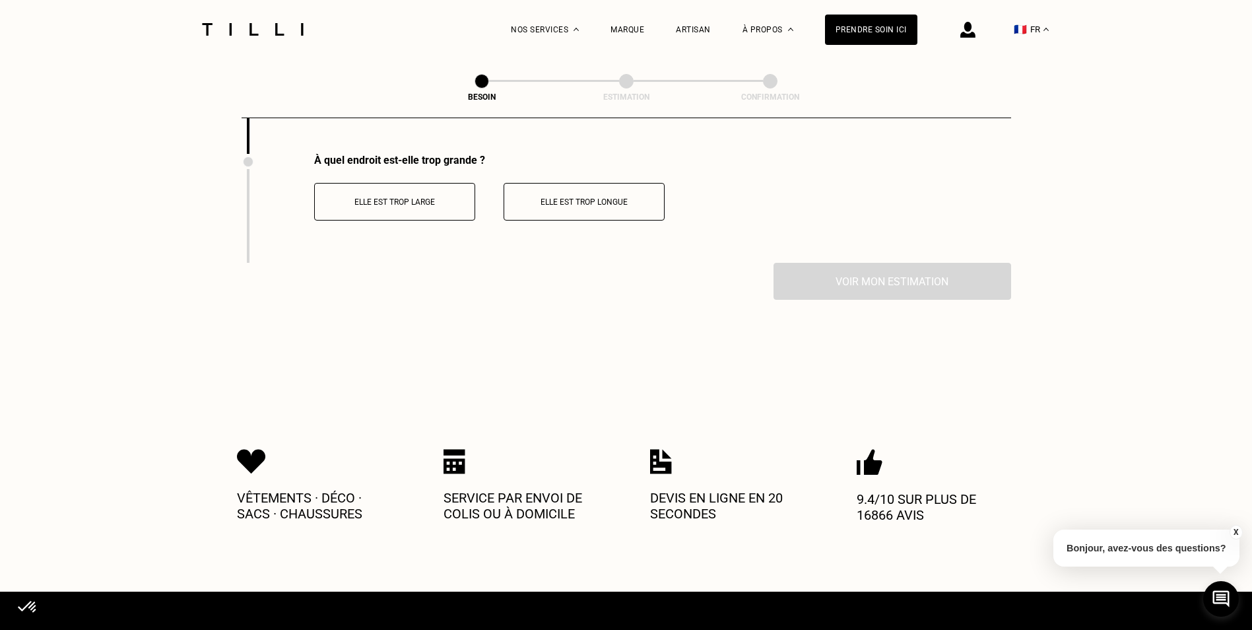
click at [431, 207] on button "Elle est trop large" at bounding box center [394, 202] width 161 height 38
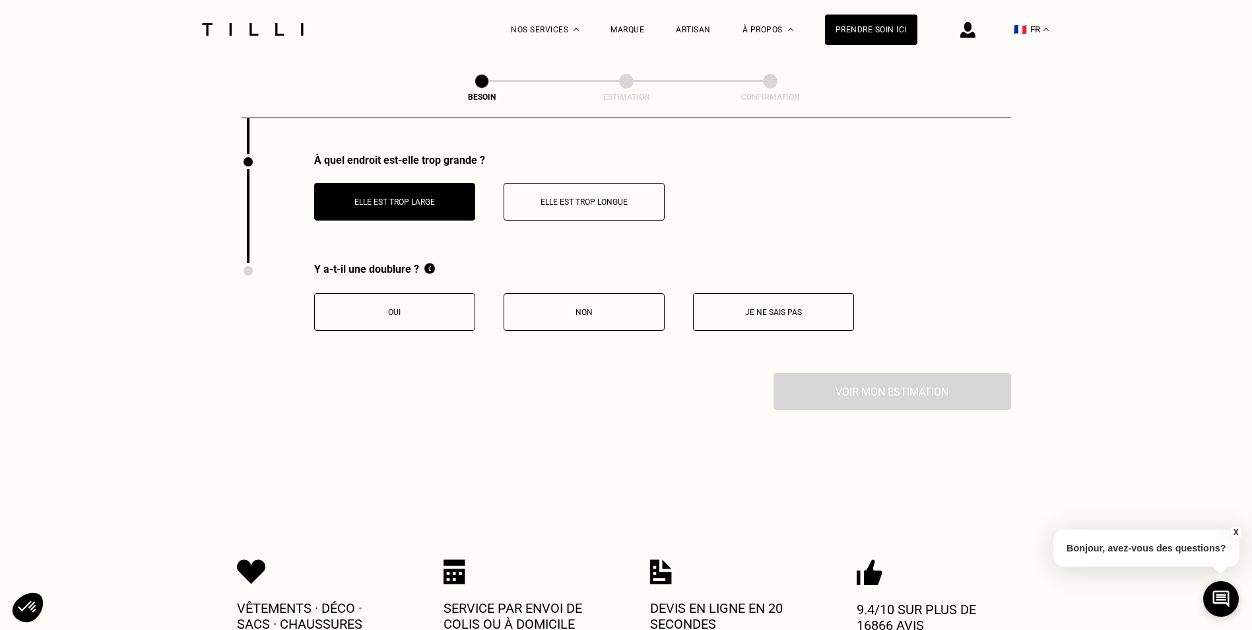
click at [778, 308] on p "Je ne sais pas" at bounding box center [774, 312] width 147 height 9
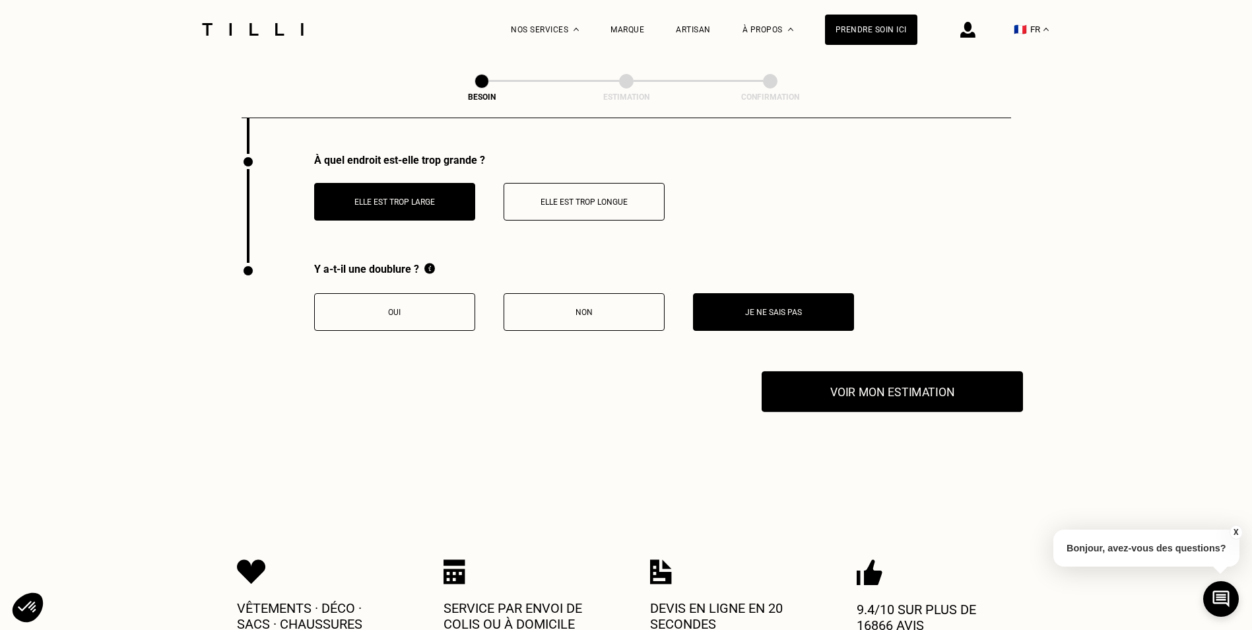
click at [840, 379] on button "Voir mon estimation" at bounding box center [892, 391] width 261 height 41
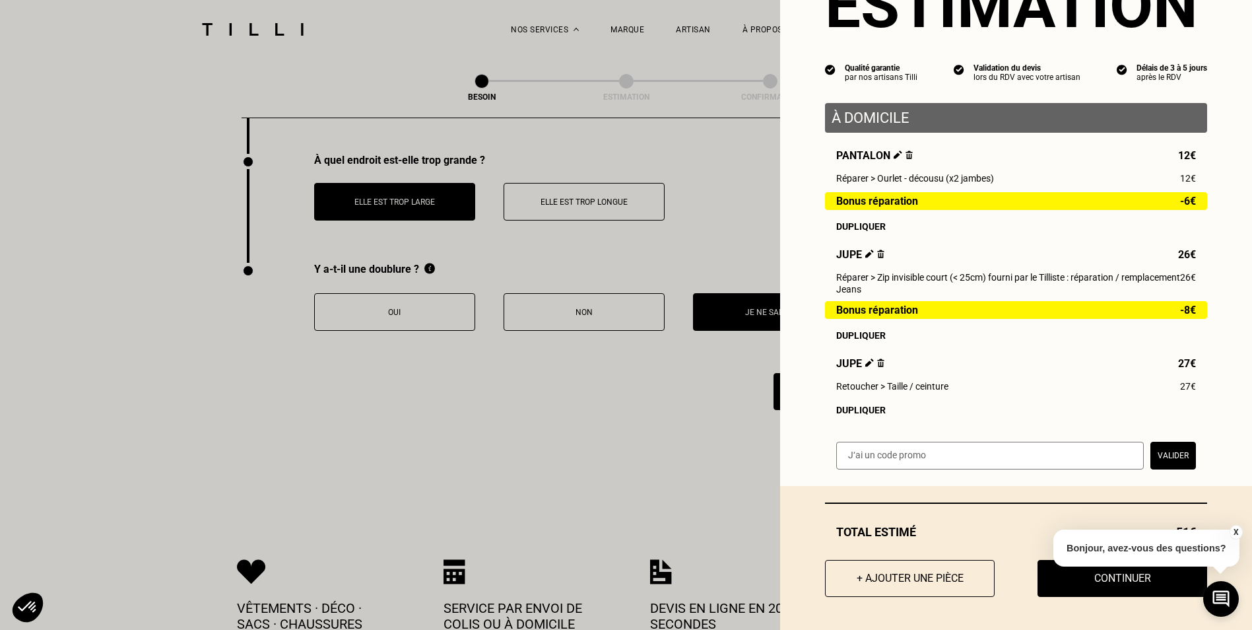
scroll to position [83, 0]
click at [837, 410] on div "Dupliquer" at bounding box center [1017, 410] width 360 height 11
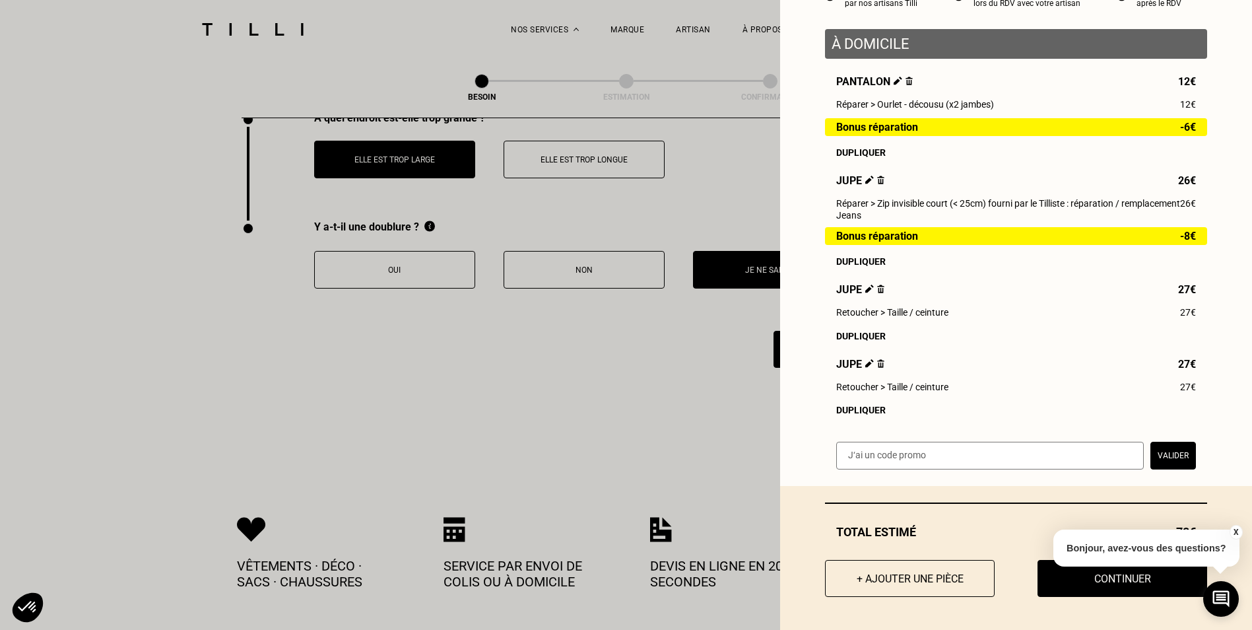
scroll to position [2666, 0]
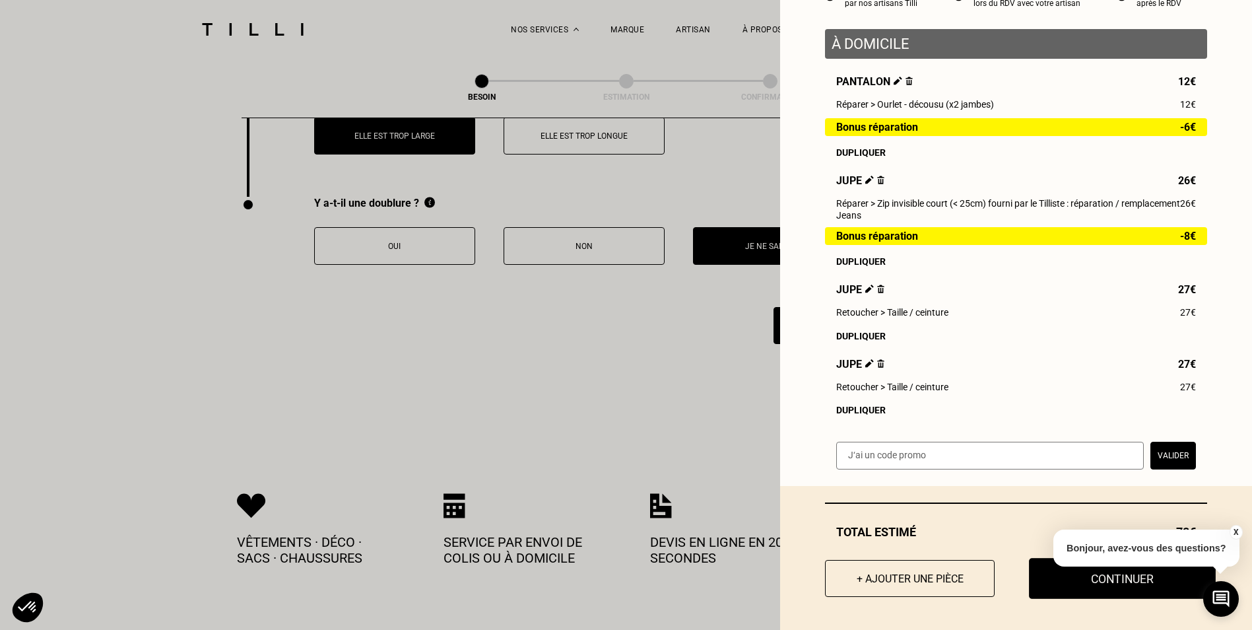
click at [1085, 589] on button "Continuer" at bounding box center [1122, 578] width 187 height 41
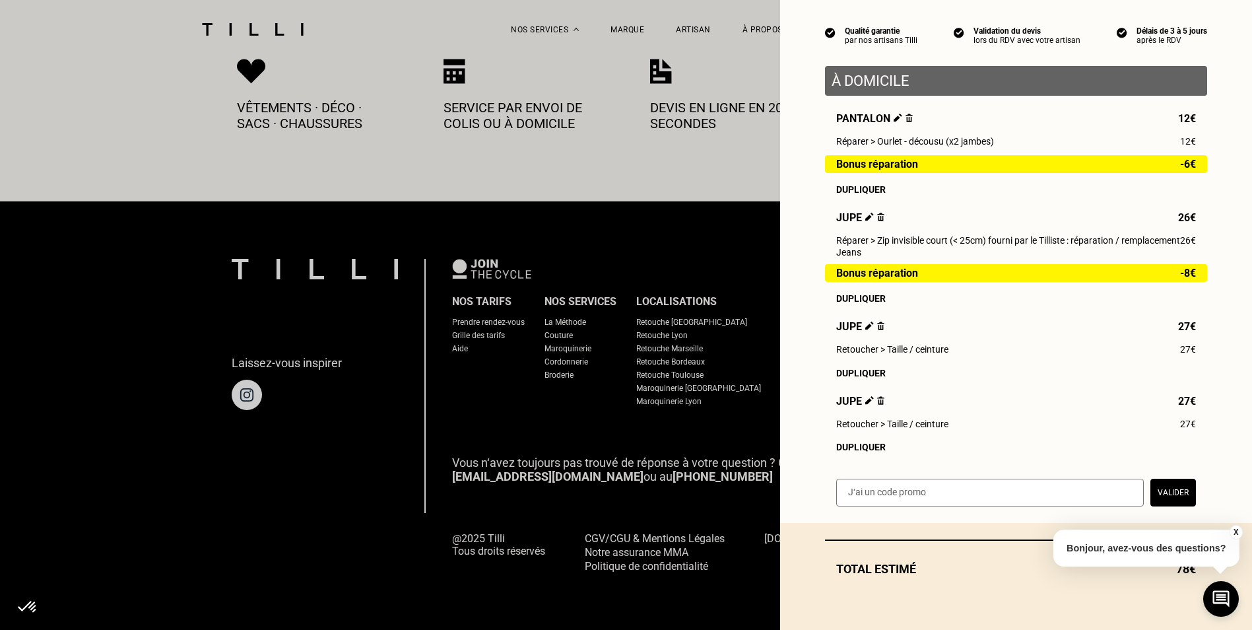
scroll to position [708, 0]
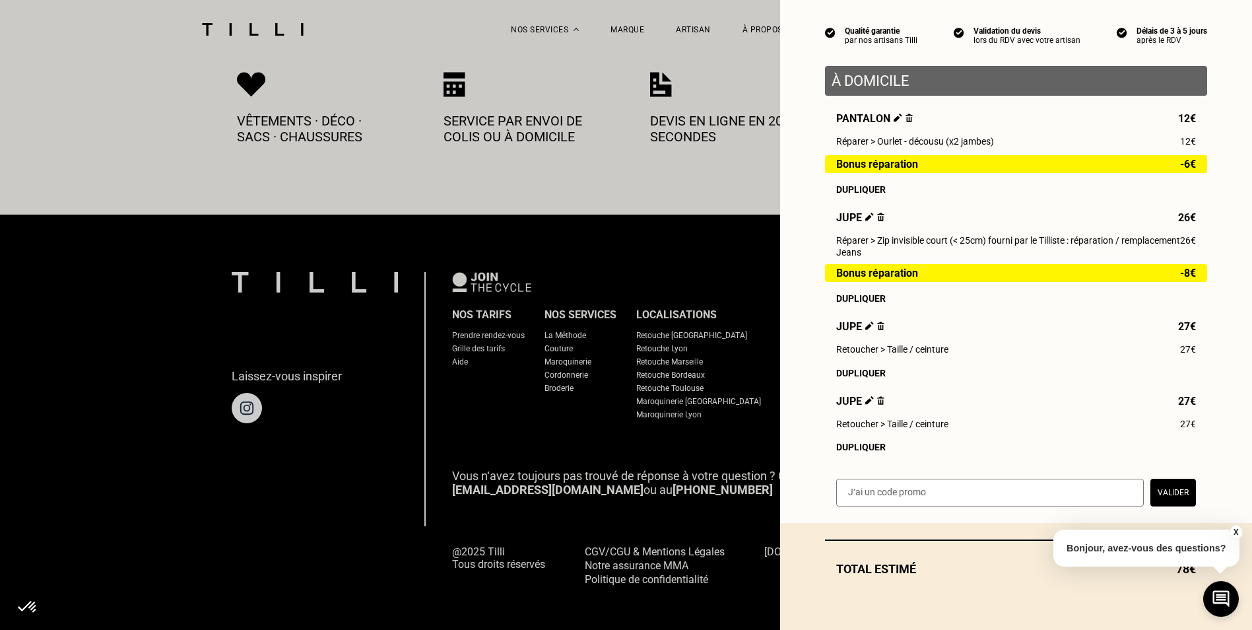
select select "FR"
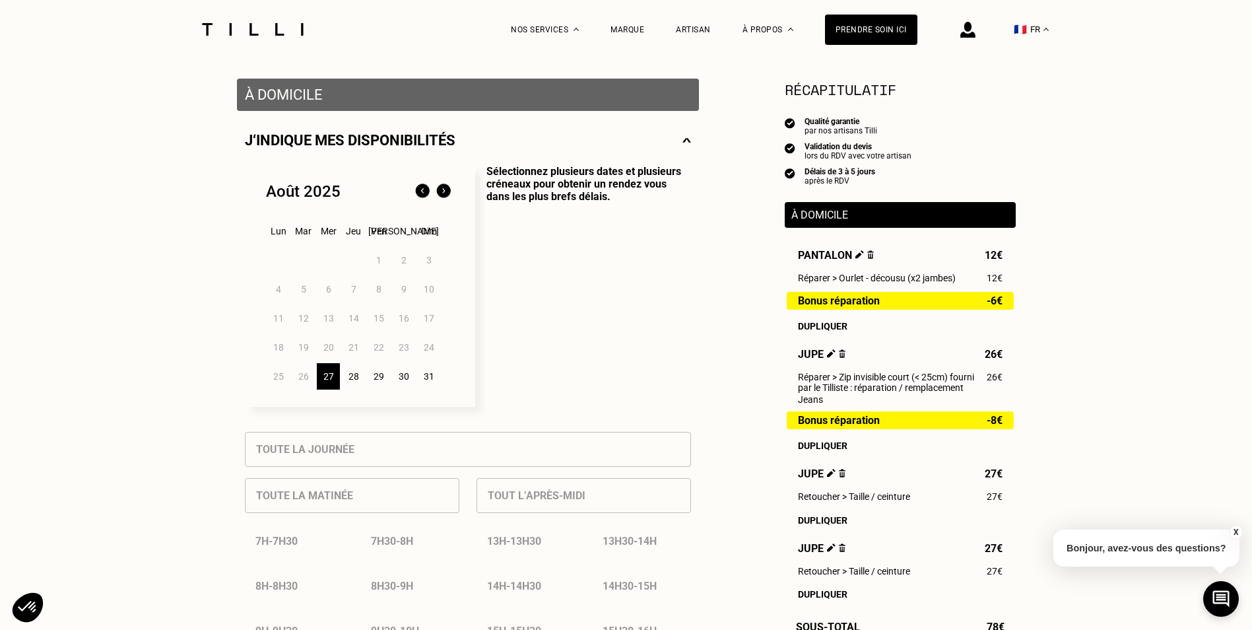
scroll to position [264, 0]
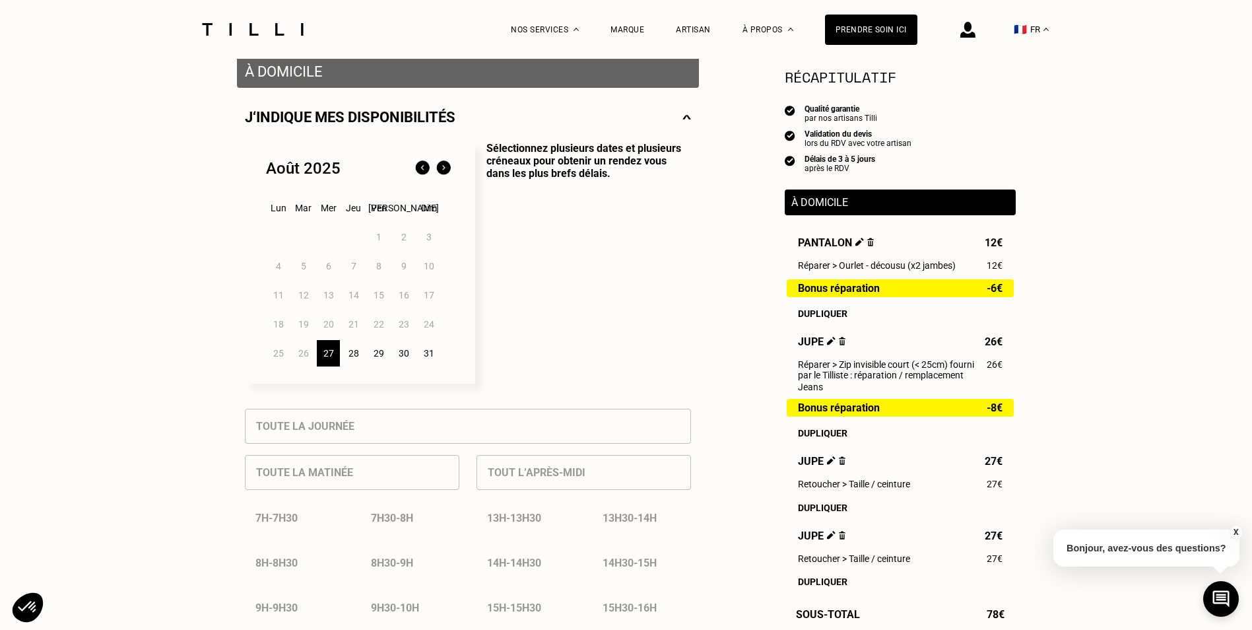
click at [380, 361] on div "29" at bounding box center [378, 353] width 23 height 26
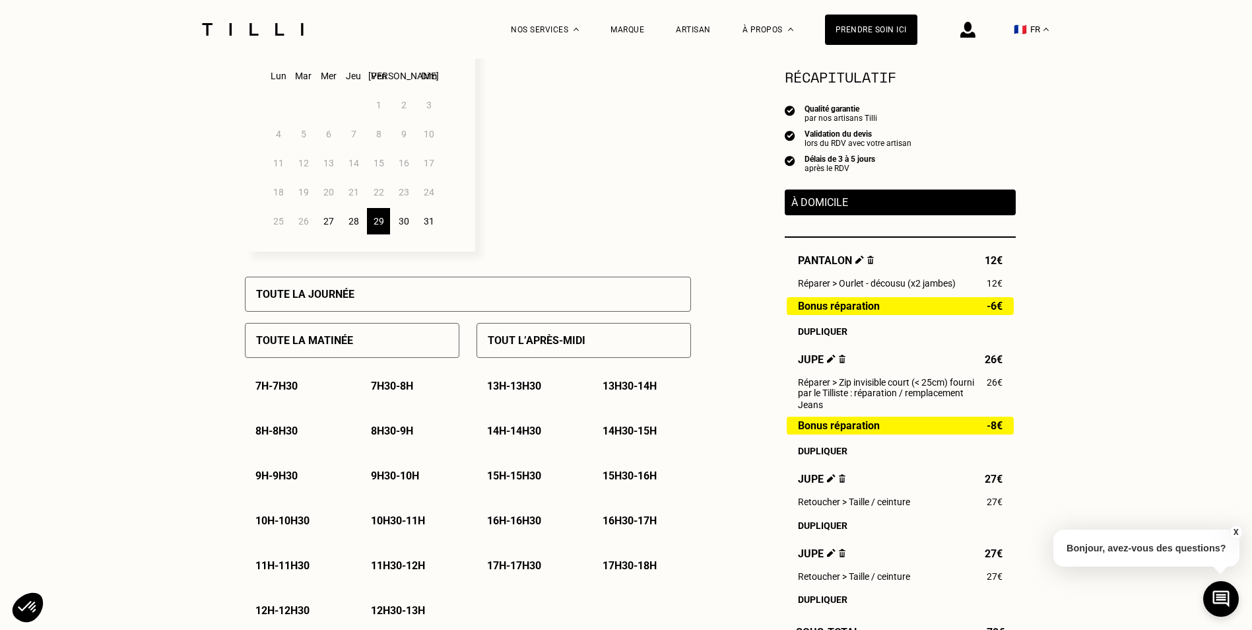
scroll to position [462, 0]
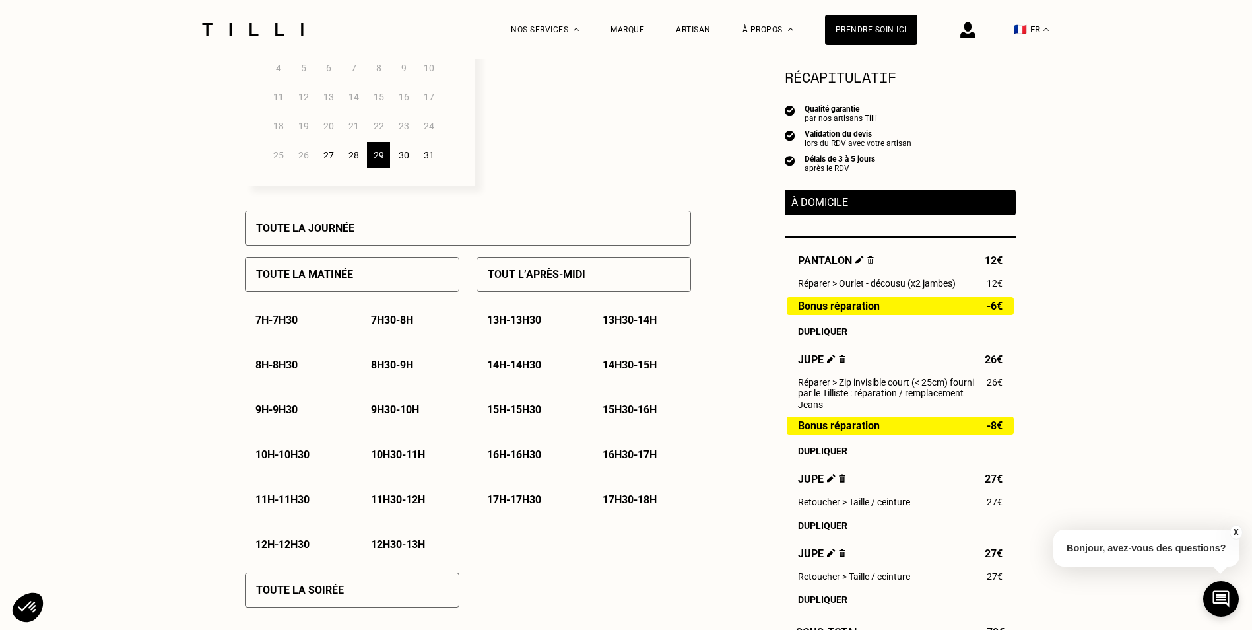
click at [623, 370] on p "14h30 - 15h" at bounding box center [630, 365] width 54 height 13
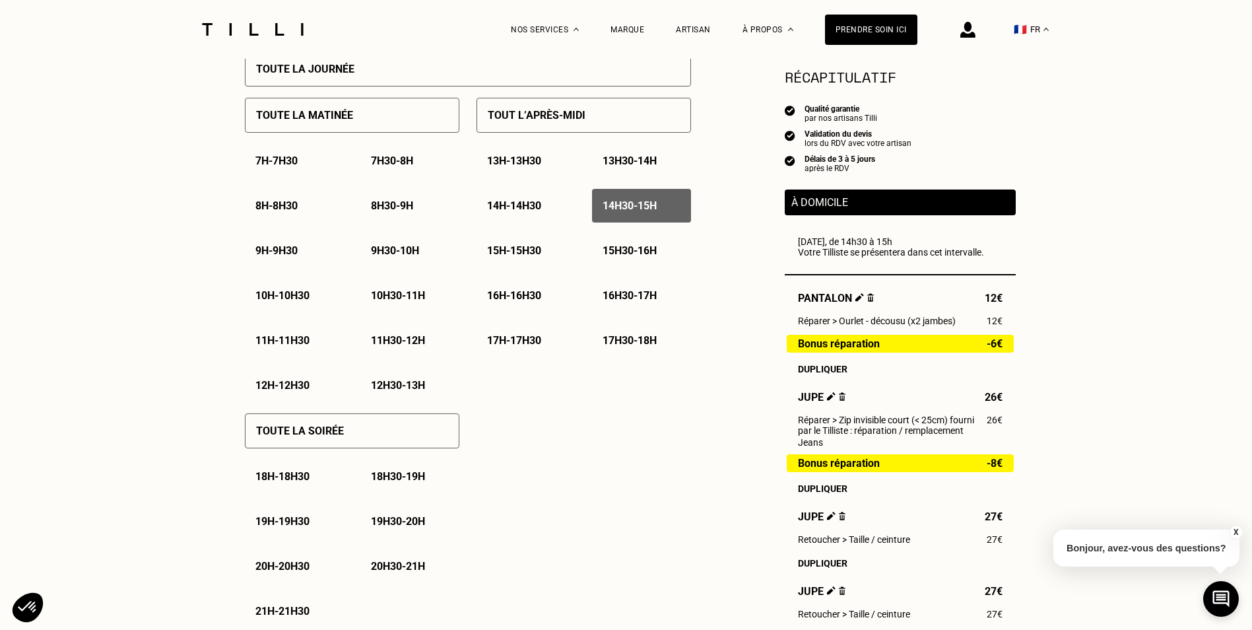
scroll to position [660, 0]
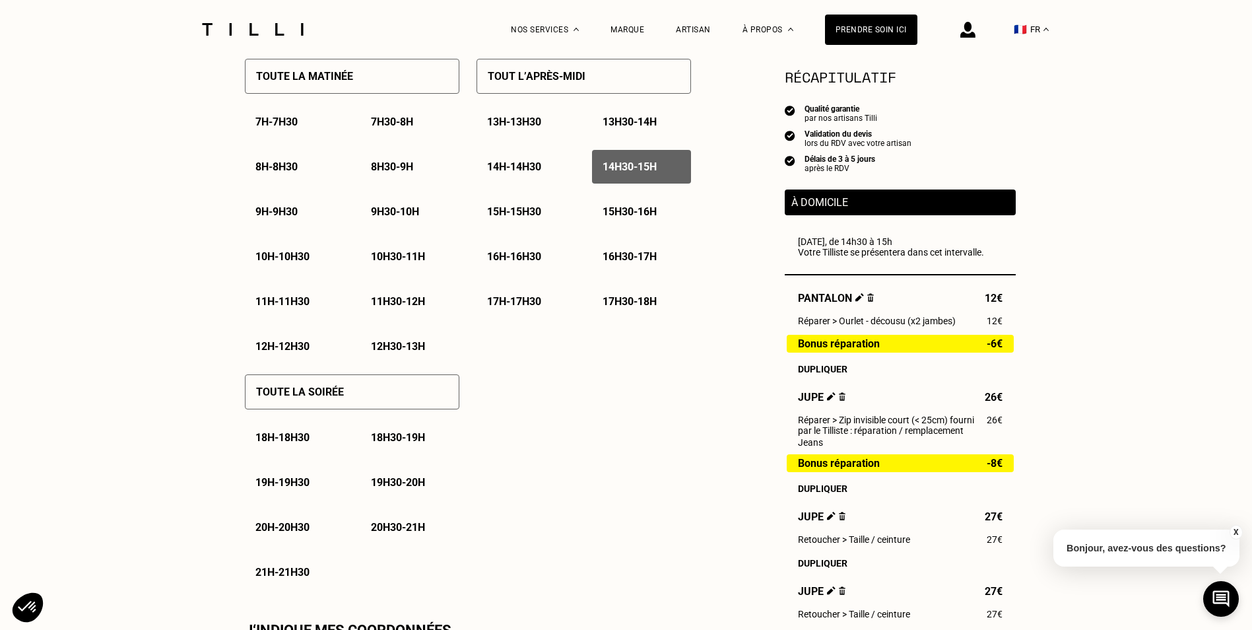
click at [386, 405] on div "Toute la soirée" at bounding box center [352, 391] width 215 height 35
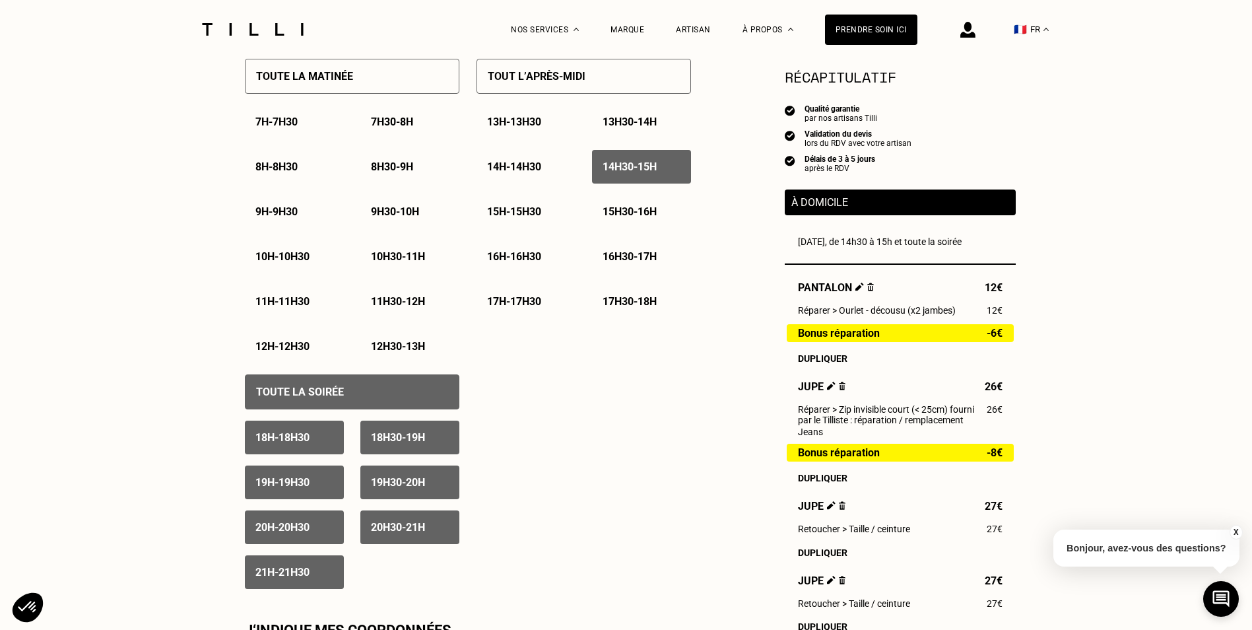
click at [530, 218] on p "15h - 15h30" at bounding box center [514, 211] width 54 height 13
click at [610, 215] on p "15h30 - 16h" at bounding box center [630, 211] width 54 height 13
click at [561, 246] on div "16h - 16h30" at bounding box center [526, 257] width 99 height 34
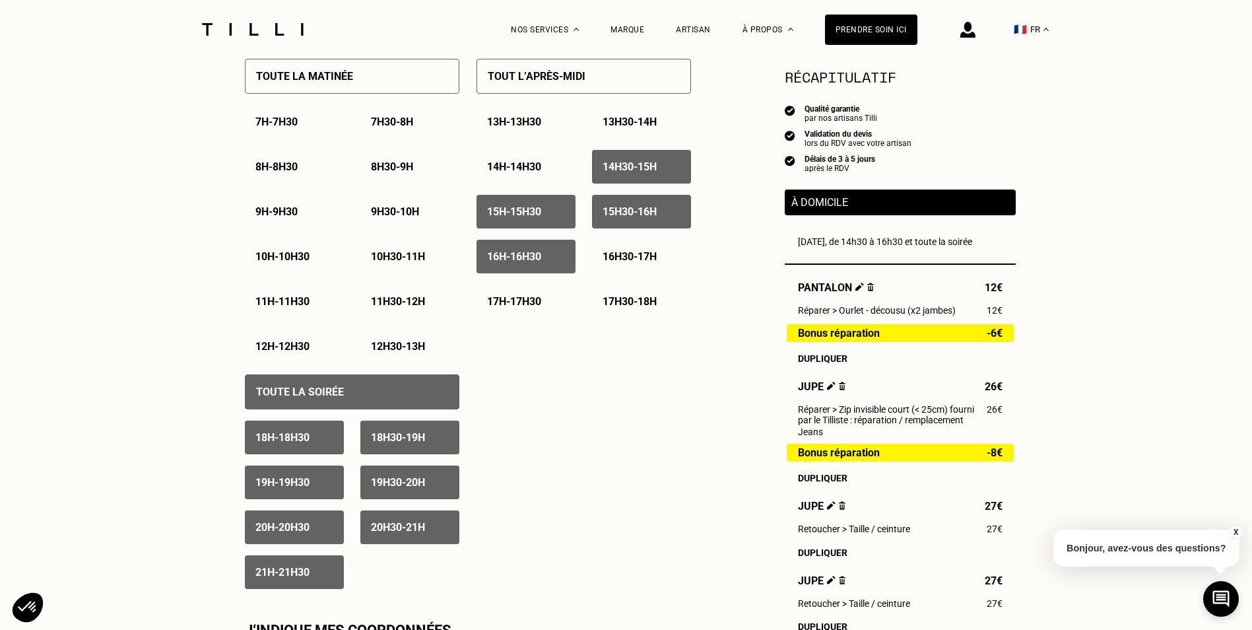
click at [609, 263] on p "16h30 - 17h" at bounding box center [630, 256] width 54 height 13
click at [541, 301] on p "17h - 17h30" at bounding box center [514, 301] width 54 height 13
click at [644, 301] on p "17h30 - 18h" at bounding box center [630, 301] width 54 height 13
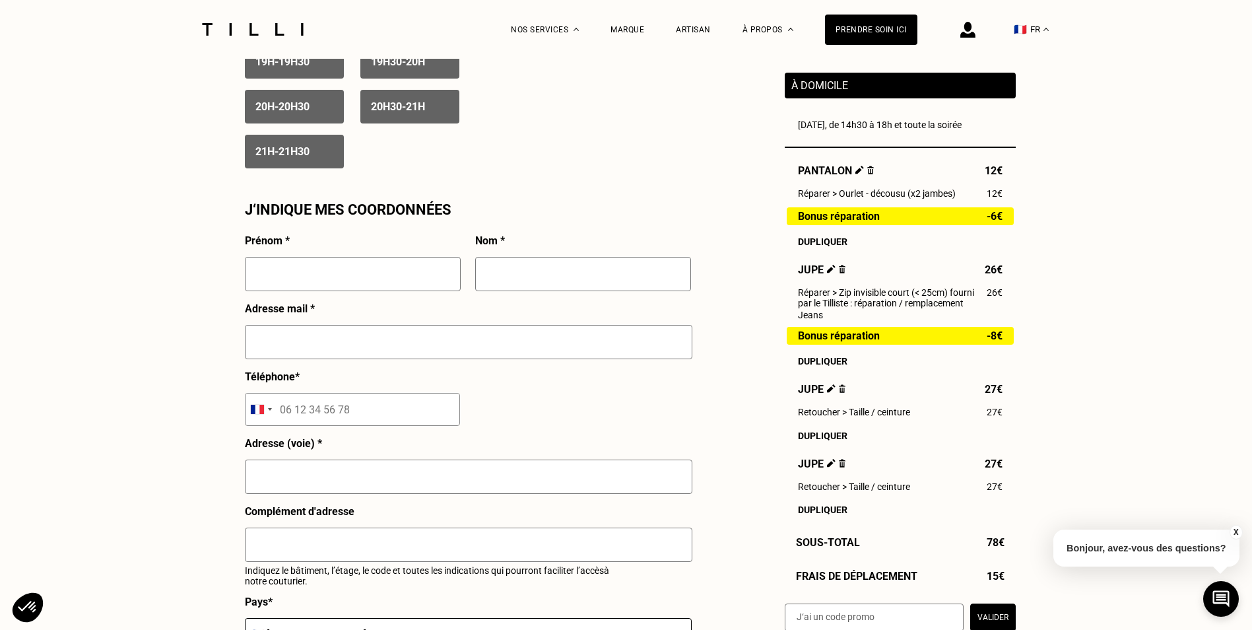
scroll to position [1122, 0]
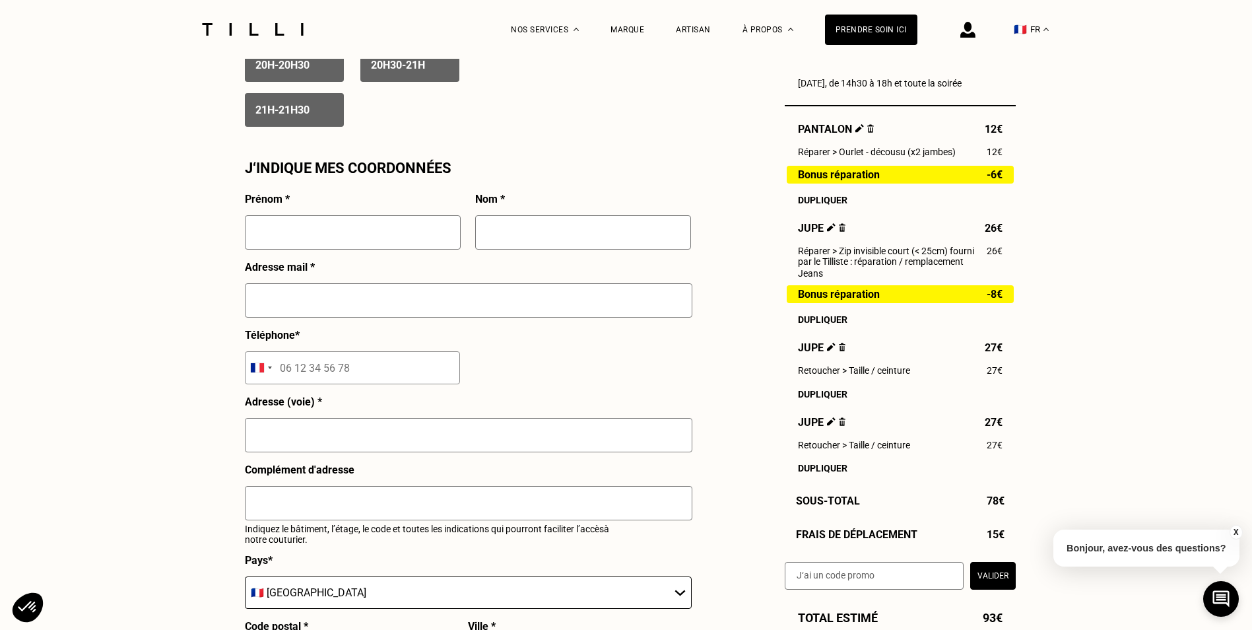
click at [421, 244] on input "text" at bounding box center [353, 232] width 216 height 34
type input "Tandhuma"
type input "ABOUDOU"
type input "[EMAIL_ADDRESS][DOMAIN_NAME]"
type input "[GEOGRAPHIC_DATA]"
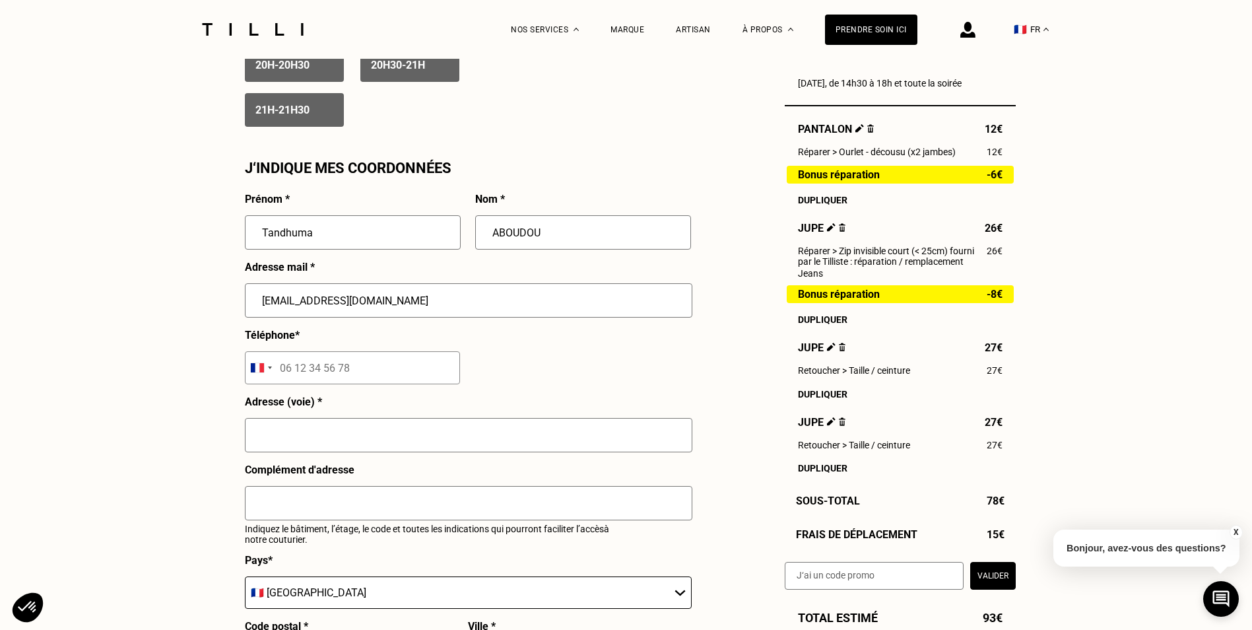
click at [301, 375] on input "tel" at bounding box center [352, 367] width 215 height 33
type input "06 95 88 94 33"
click at [273, 451] on input "text" at bounding box center [469, 435] width 448 height 34
type input "[STREET_ADDRESS][PERSON_NAME]"
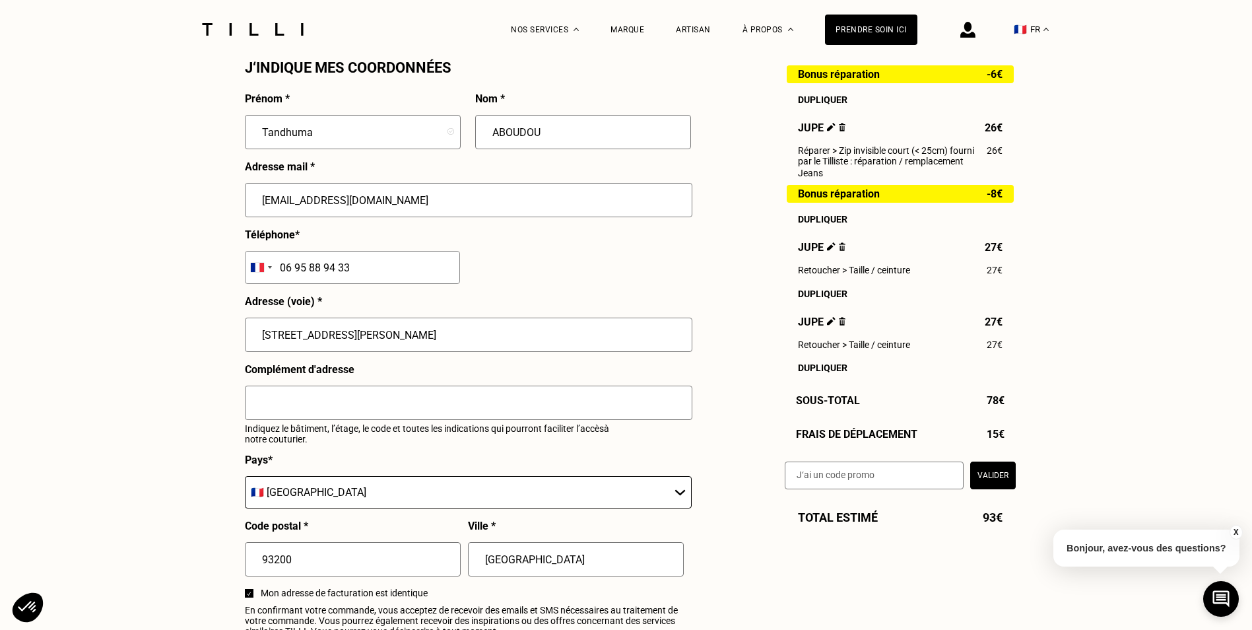
scroll to position [1386, 0]
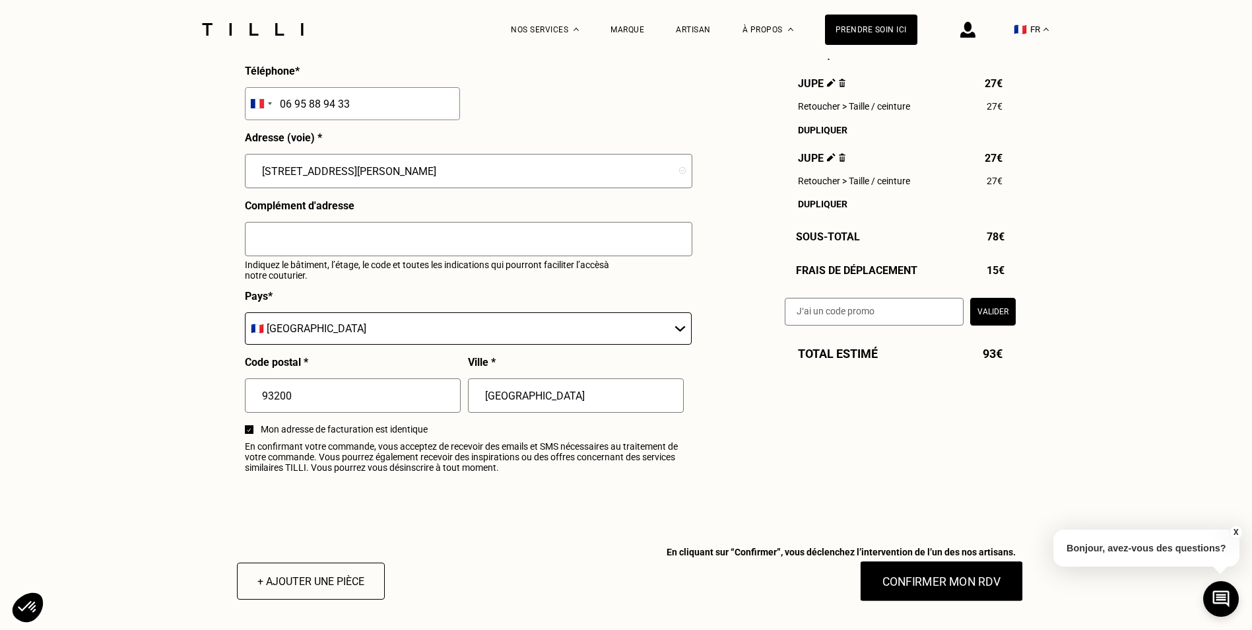
click at [945, 594] on button "Confirmer mon RDV" at bounding box center [942, 581] width 164 height 41
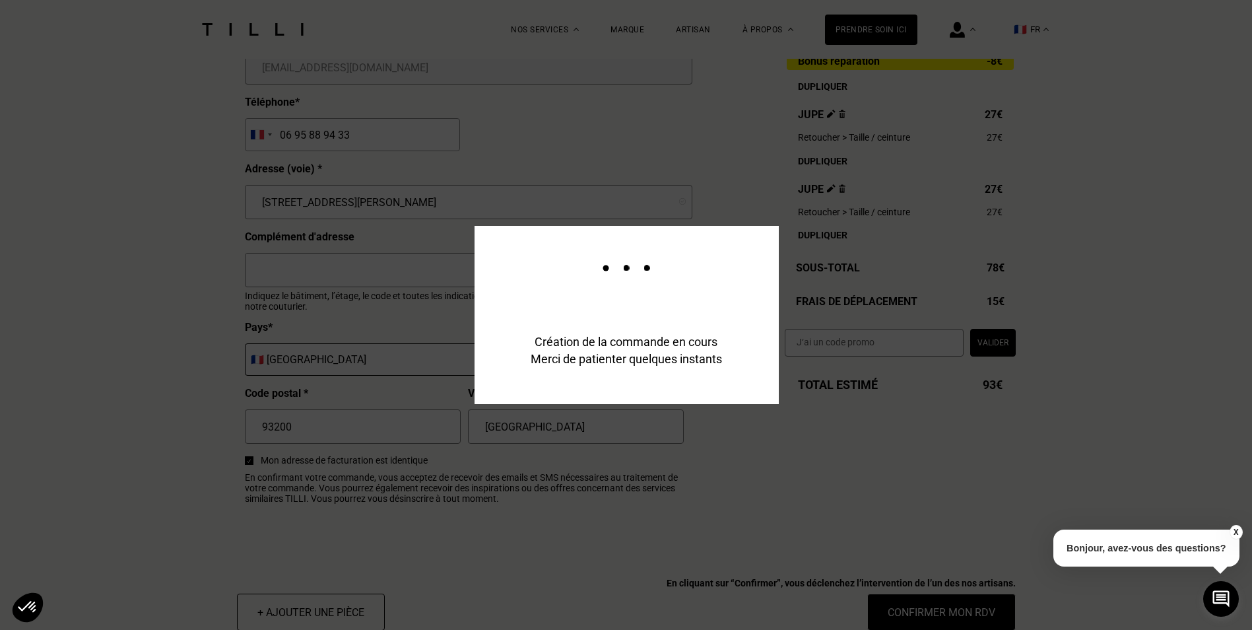
scroll to position [1419, 0]
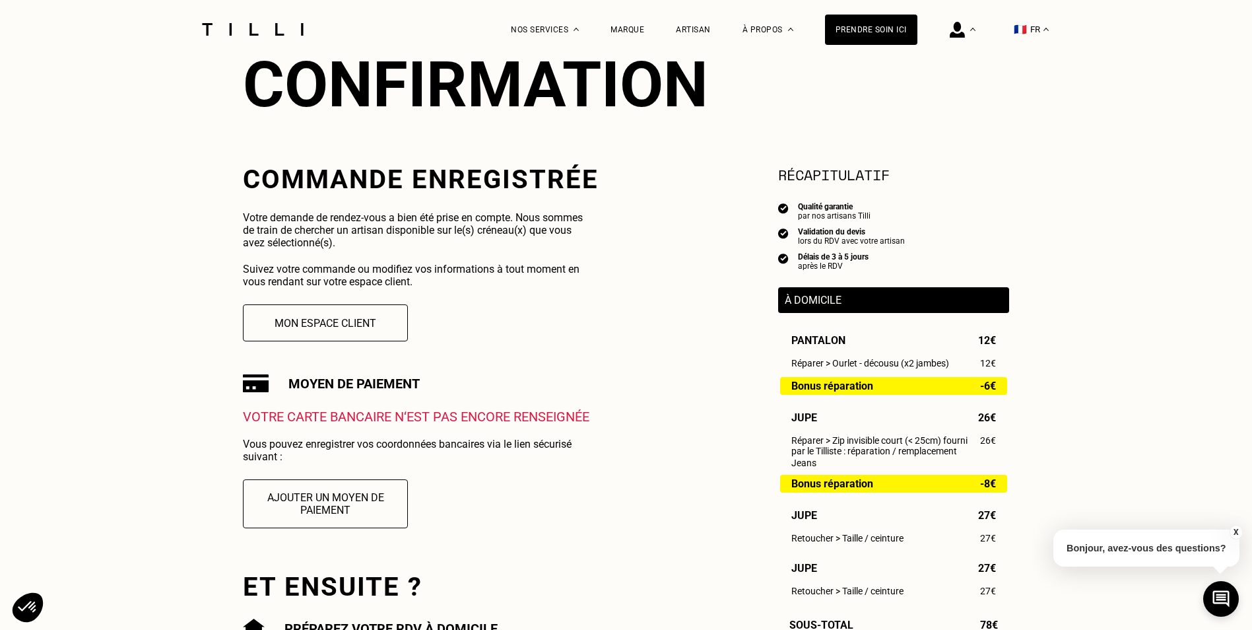
scroll to position [66, 0]
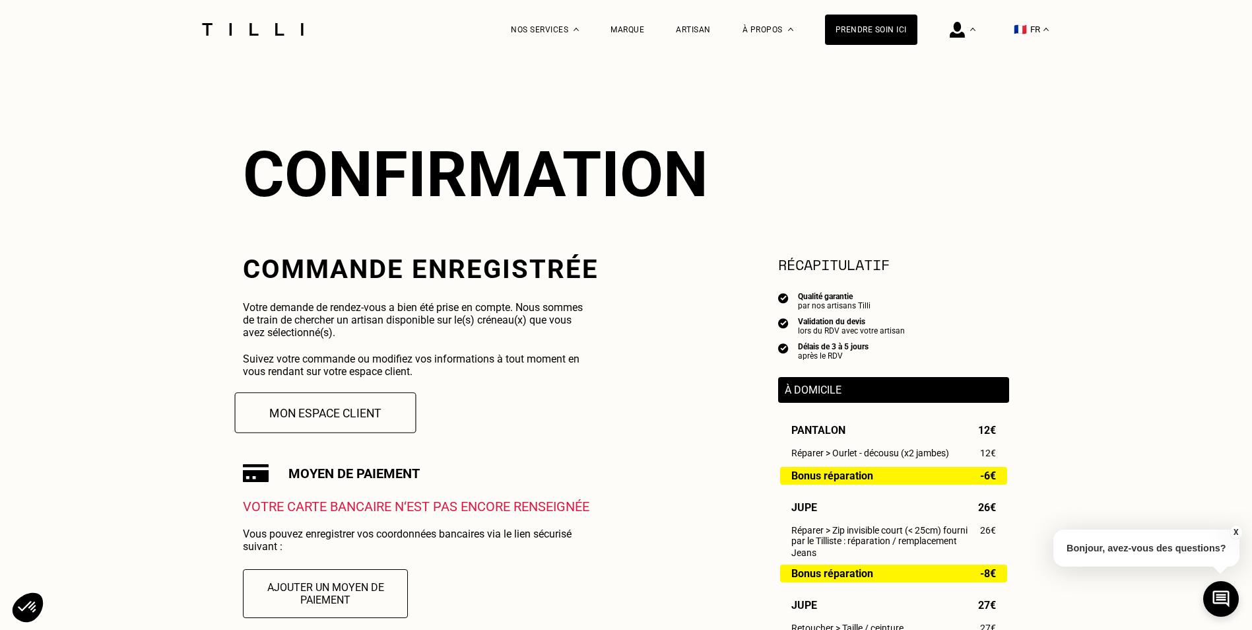
click at [277, 404] on button "Mon espace client" at bounding box center [326, 412] width 182 height 41
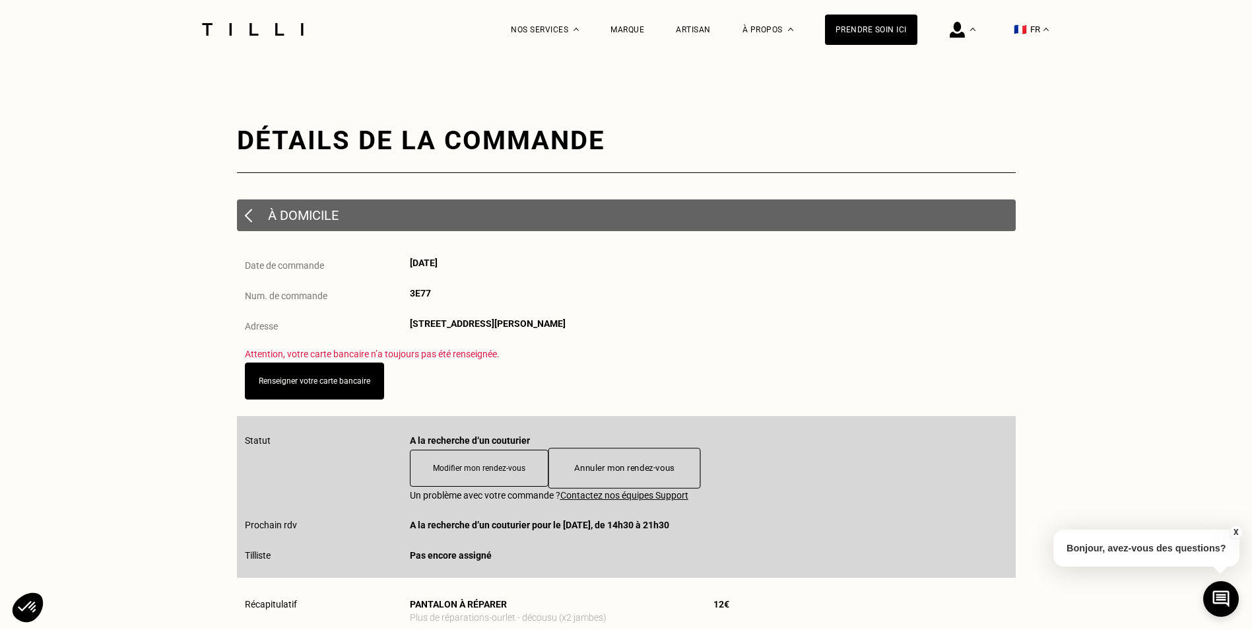
click at [629, 471] on button "Annuler mon rendez-vous" at bounding box center [624, 468] width 153 height 41
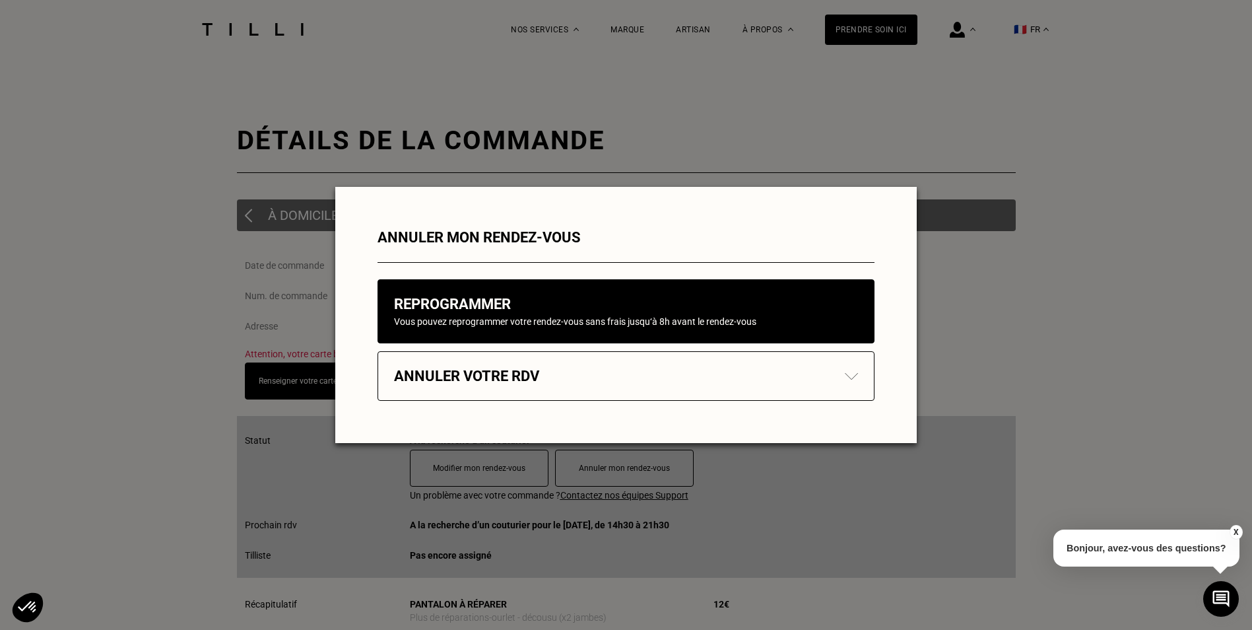
click at [672, 368] on div "Annuler votre rdv" at bounding box center [626, 376] width 464 height 17
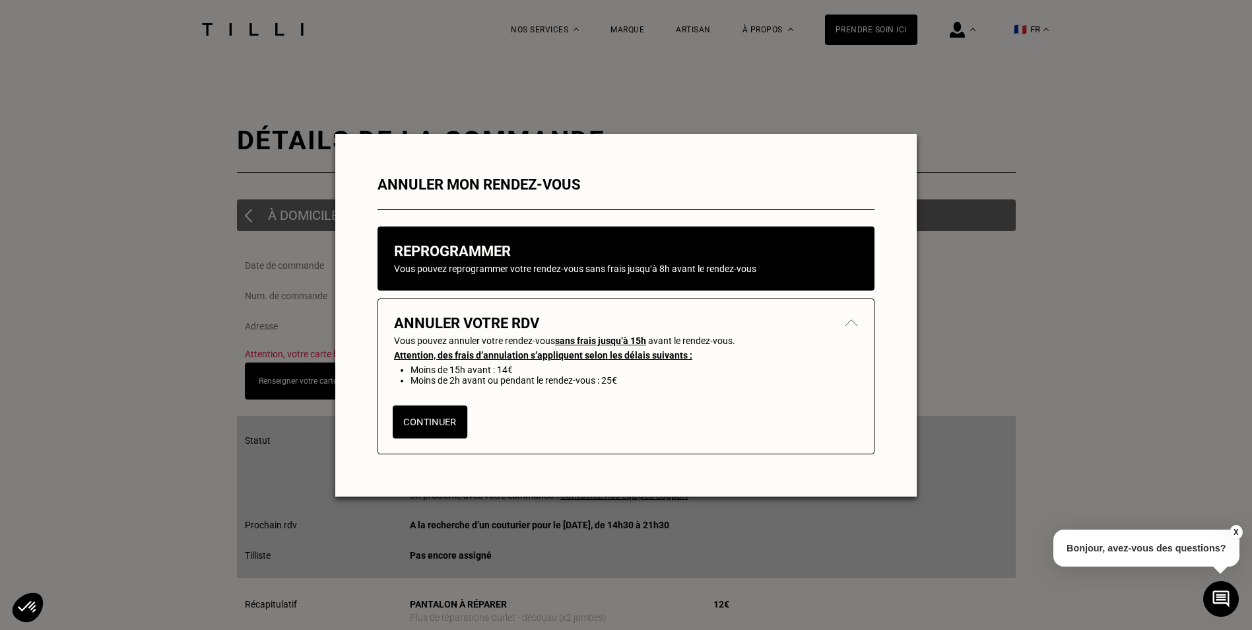
click at [440, 415] on button "Continuer" at bounding box center [430, 421] width 75 height 33
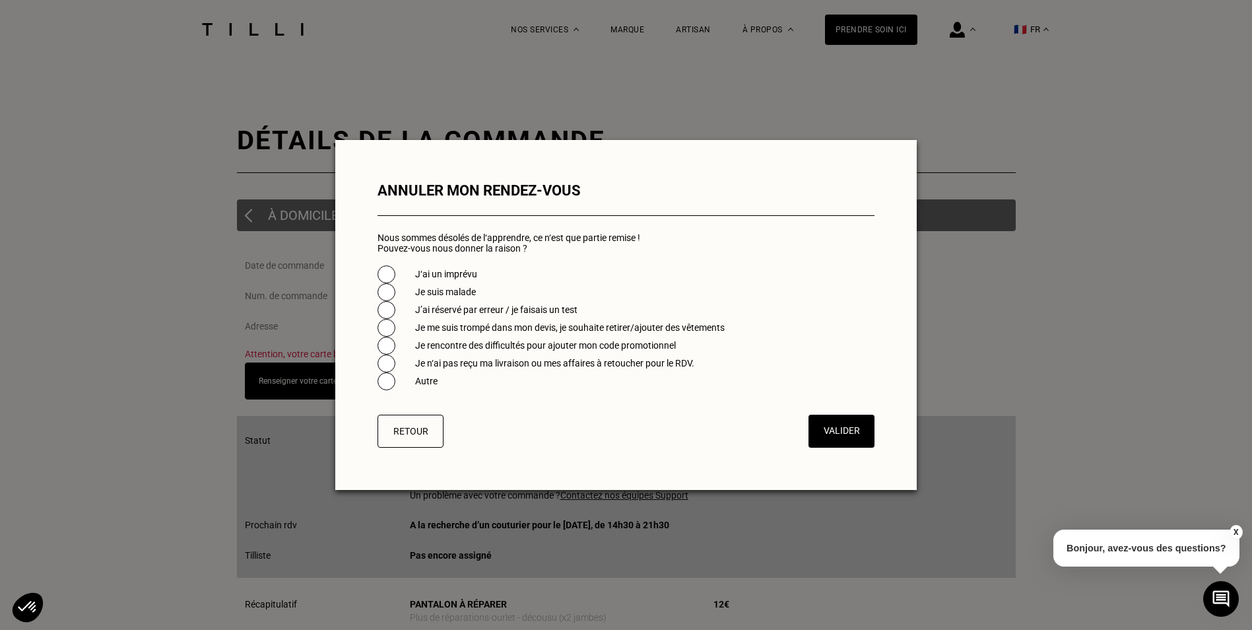
click at [469, 304] on label "J’ai réservé par erreur / je faisais un test" at bounding box center [496, 309] width 162 height 11
click at [833, 425] on button "Valider" at bounding box center [841, 431] width 69 height 34
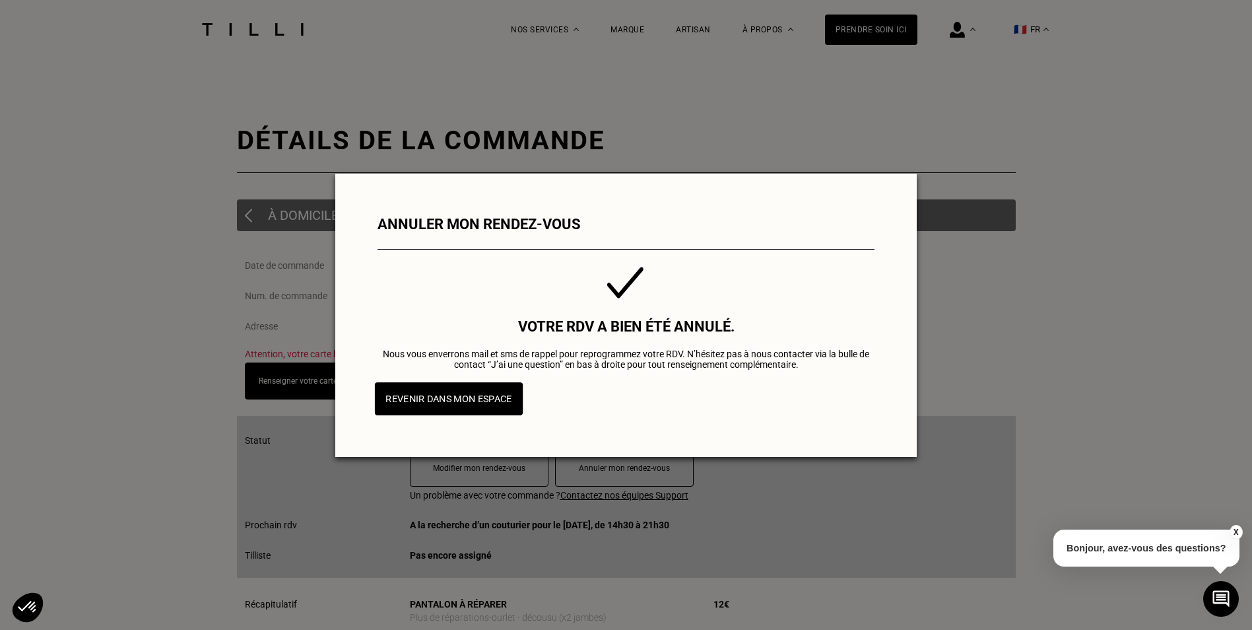
click at [483, 397] on button "Revenir dans mon espace" at bounding box center [449, 398] width 149 height 33
